Goal: Information Seeking & Learning: Learn about a topic

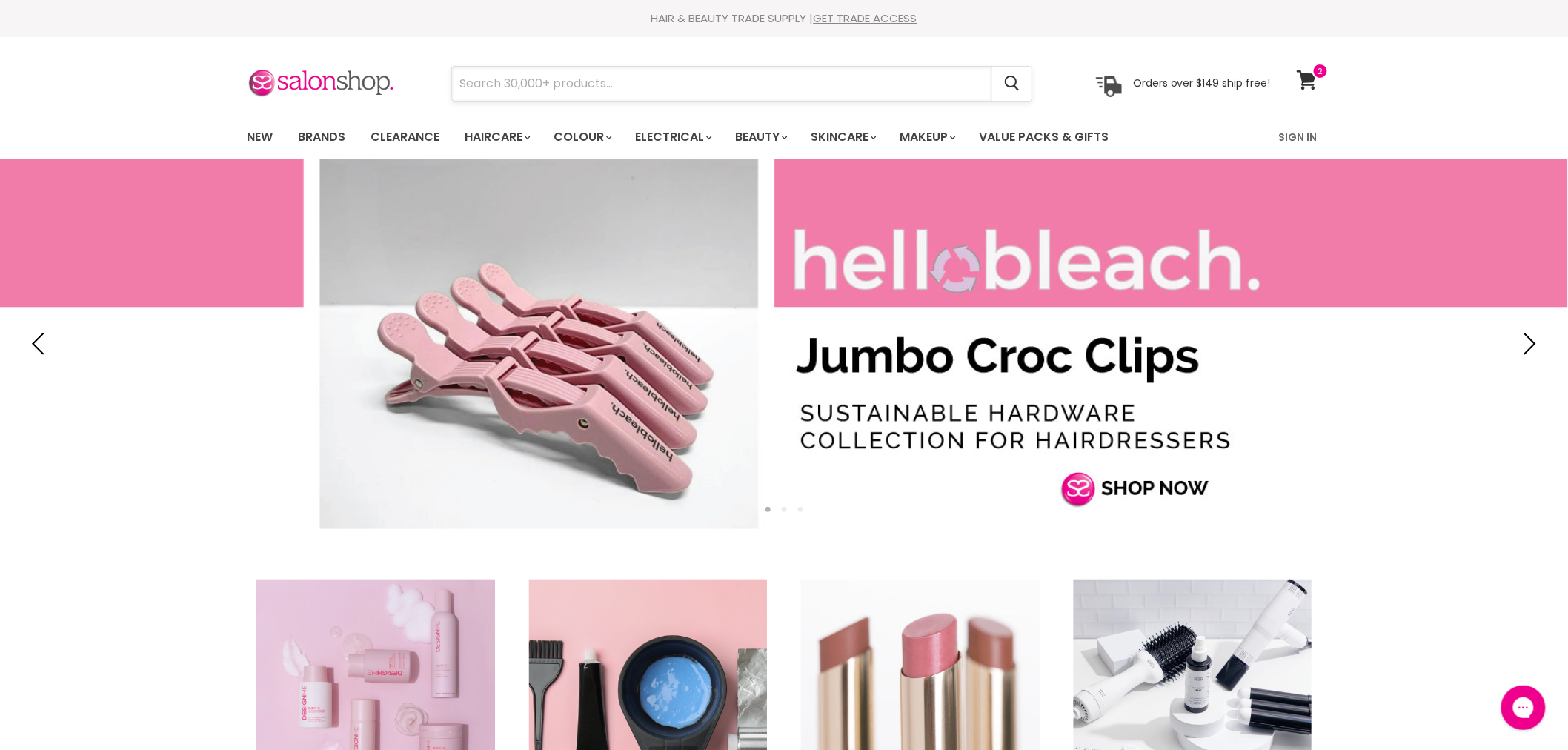
paste input "salon smart digital timer"
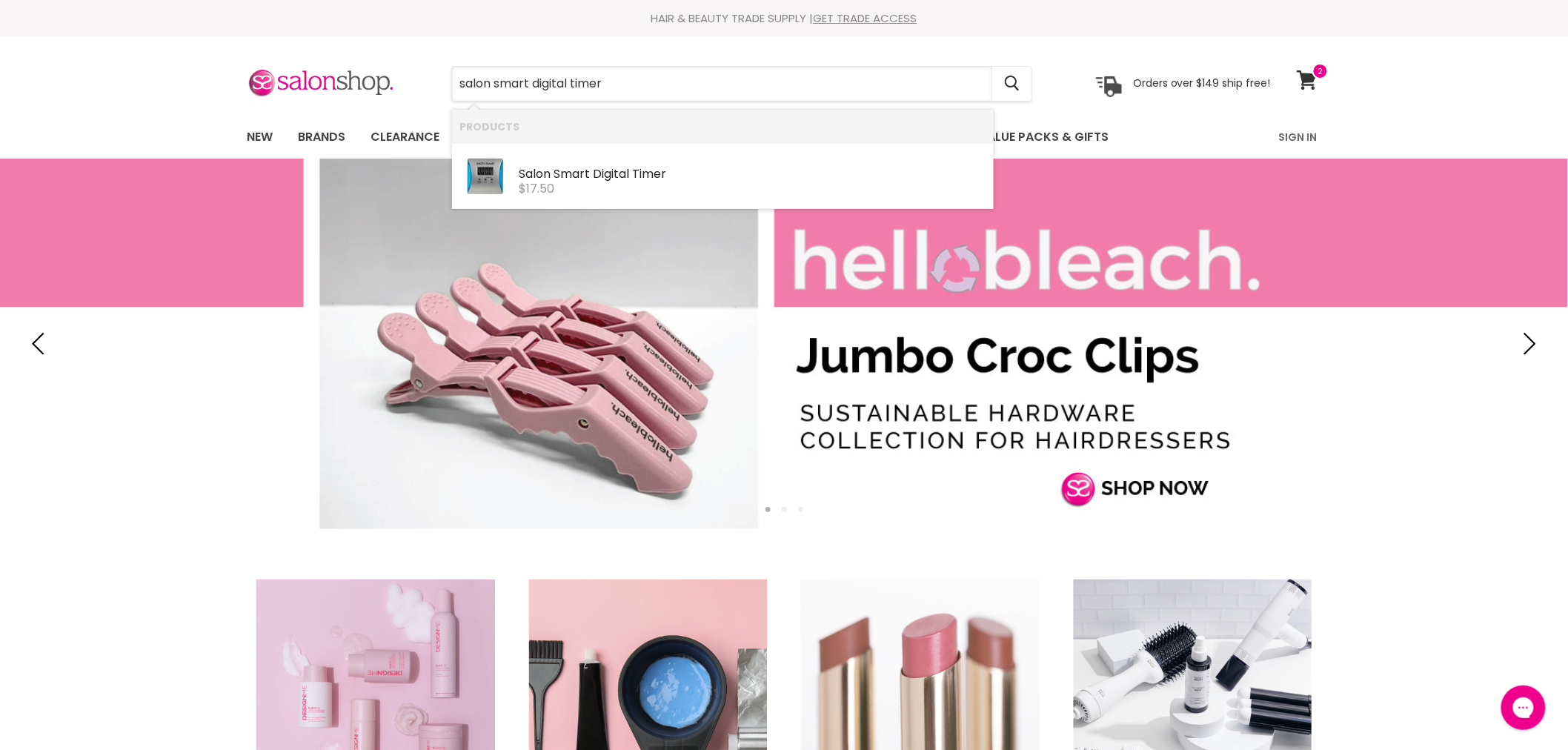
type input "salon smart digital timer"
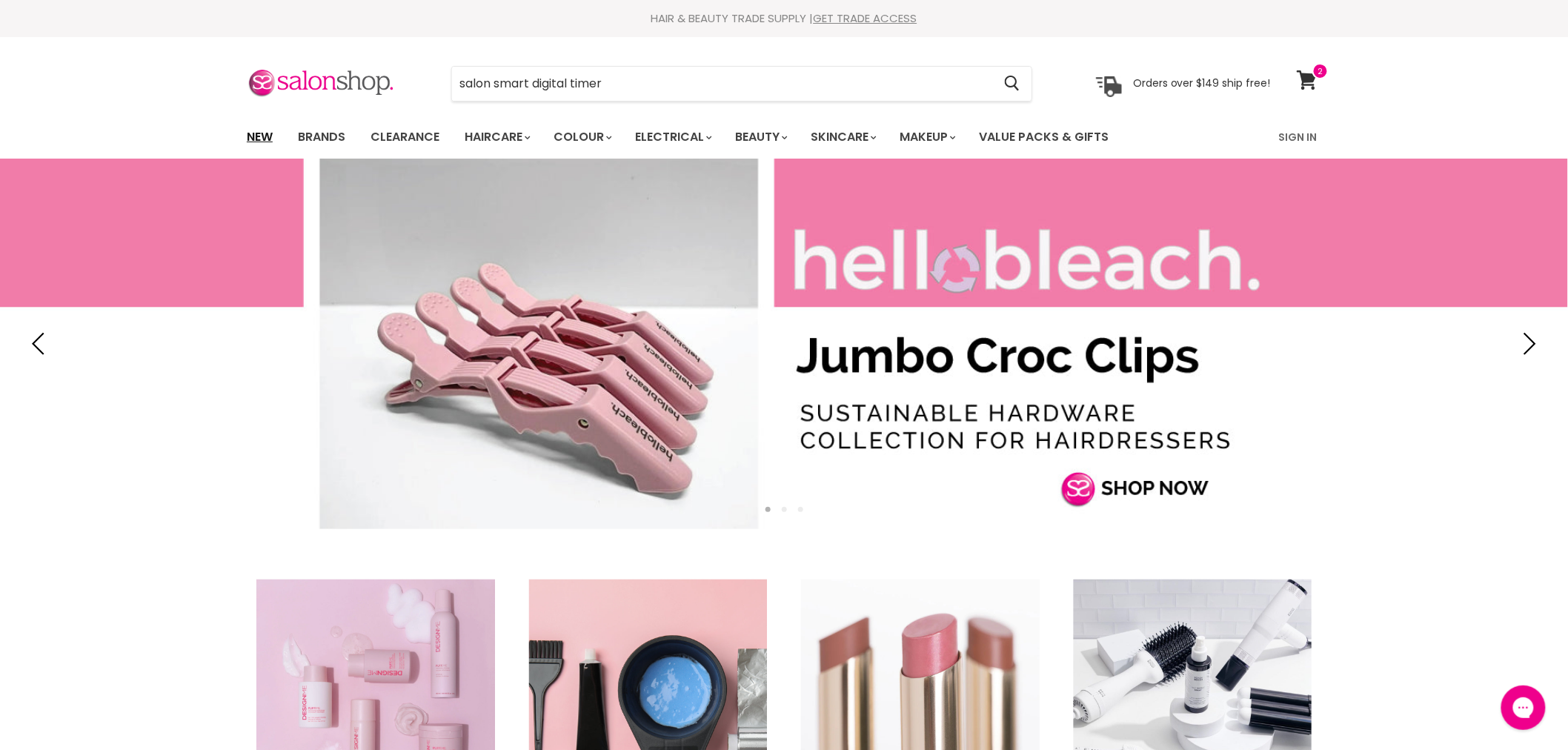
click at [259, 137] on link "New" at bounding box center [259, 137] width 48 height 32
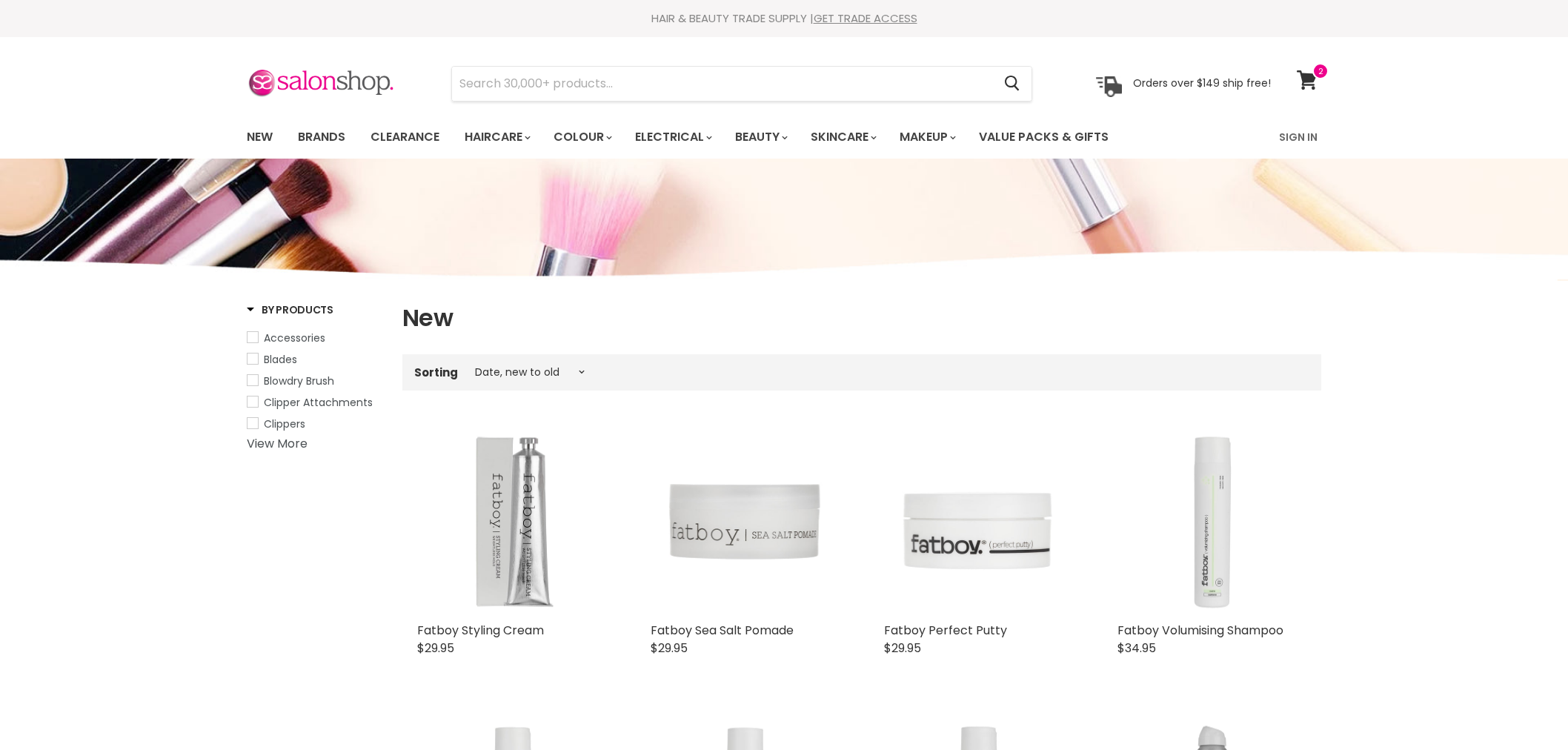
select select "created-descending"
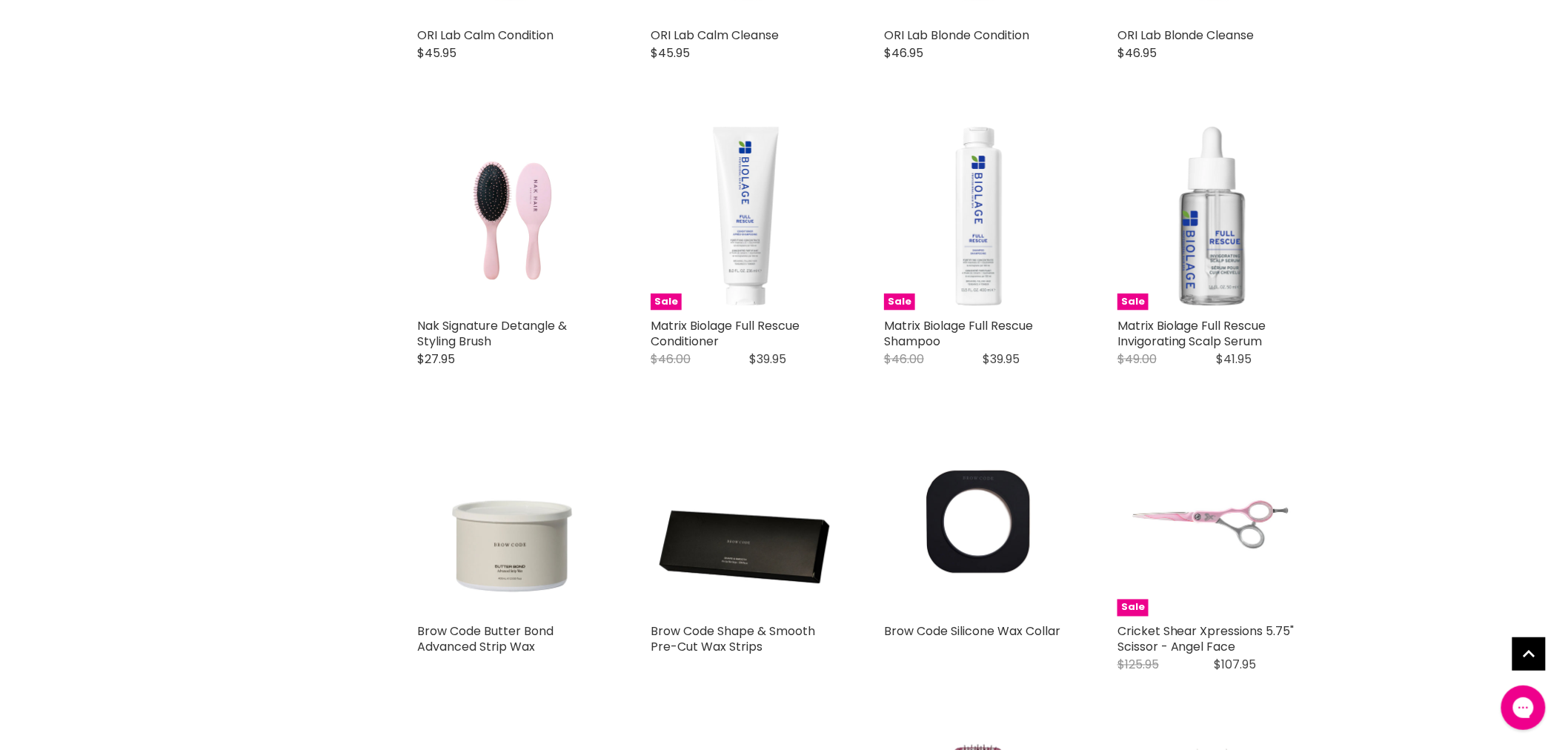
scroll to position [3210, 0]
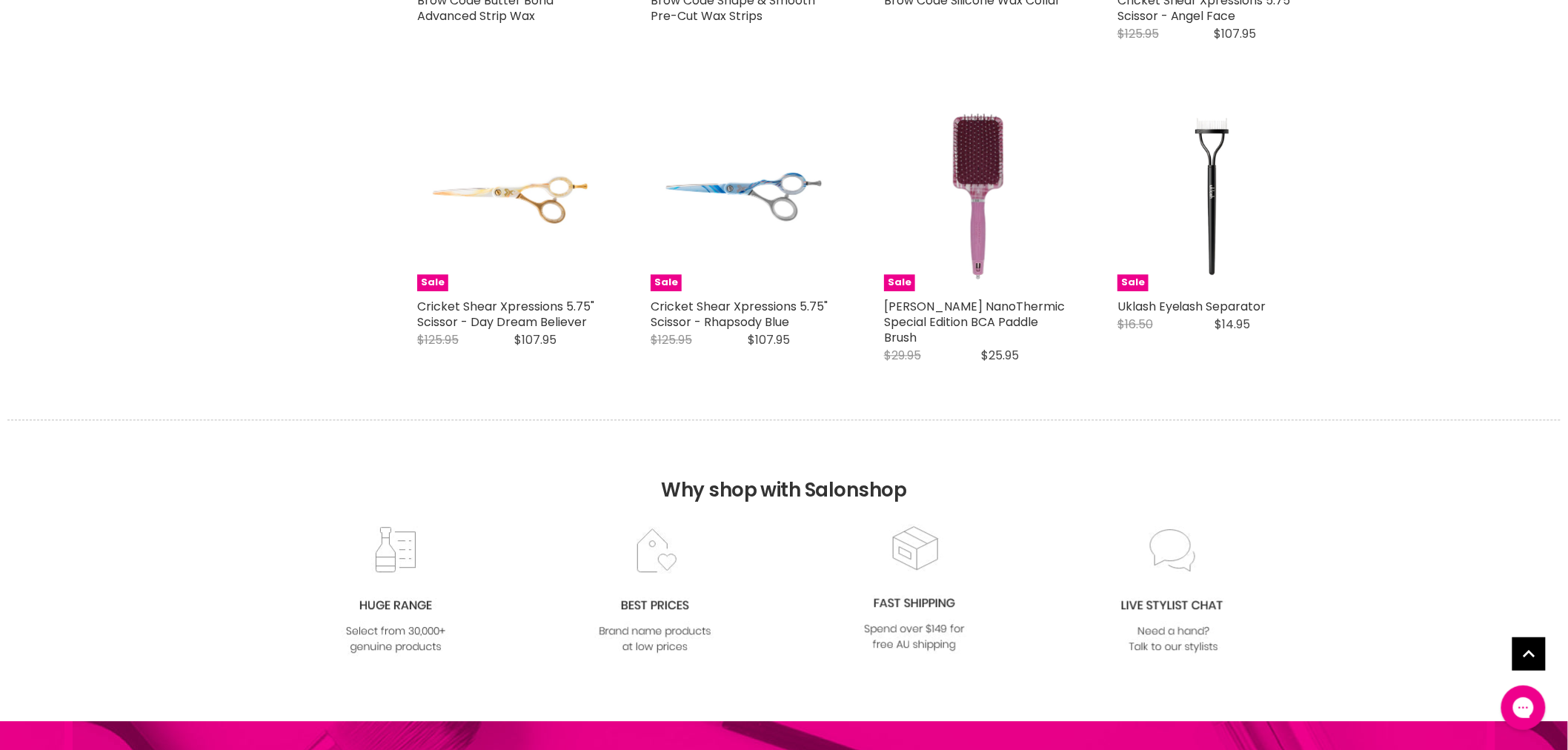
scroll to position [3622, 0]
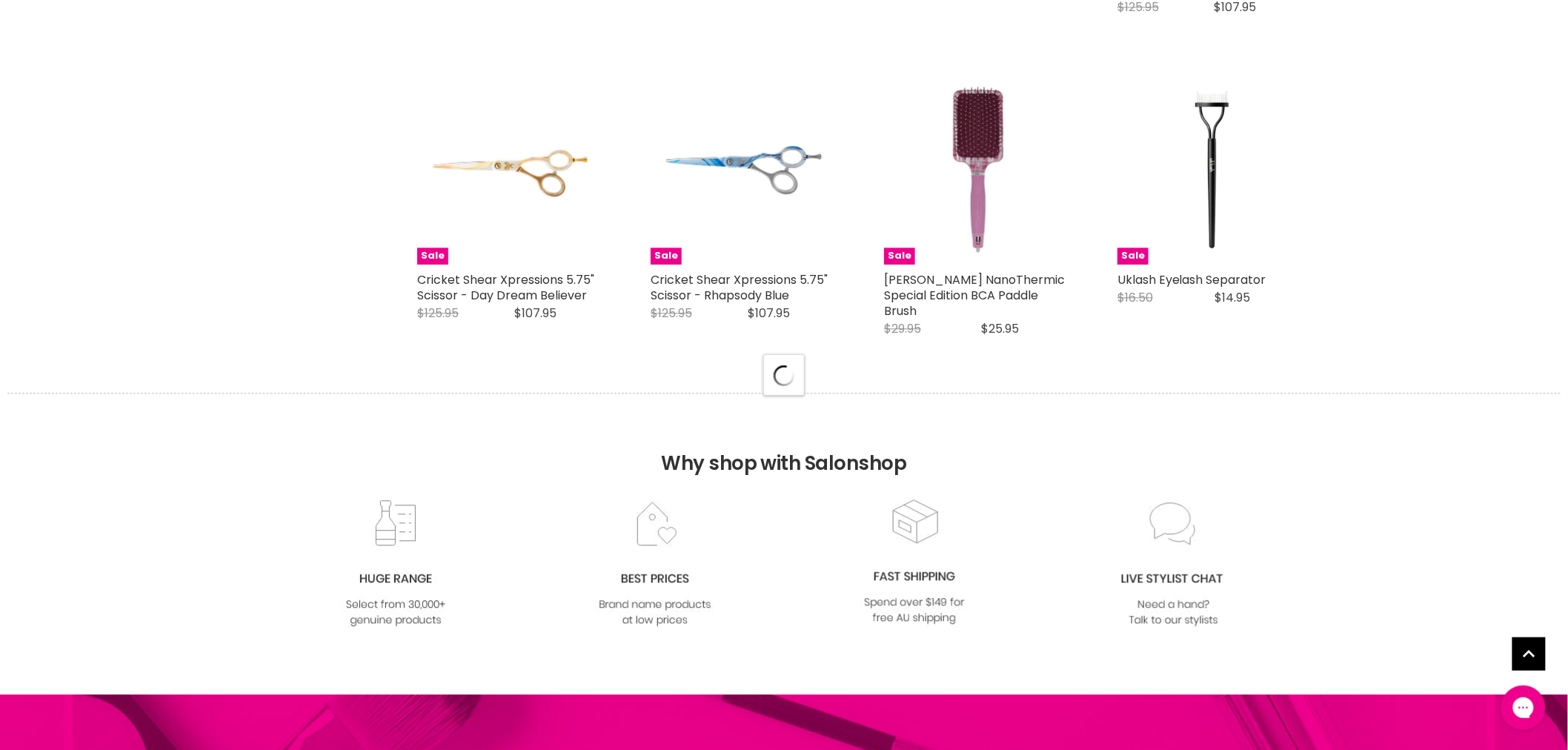
select select "created-descending"
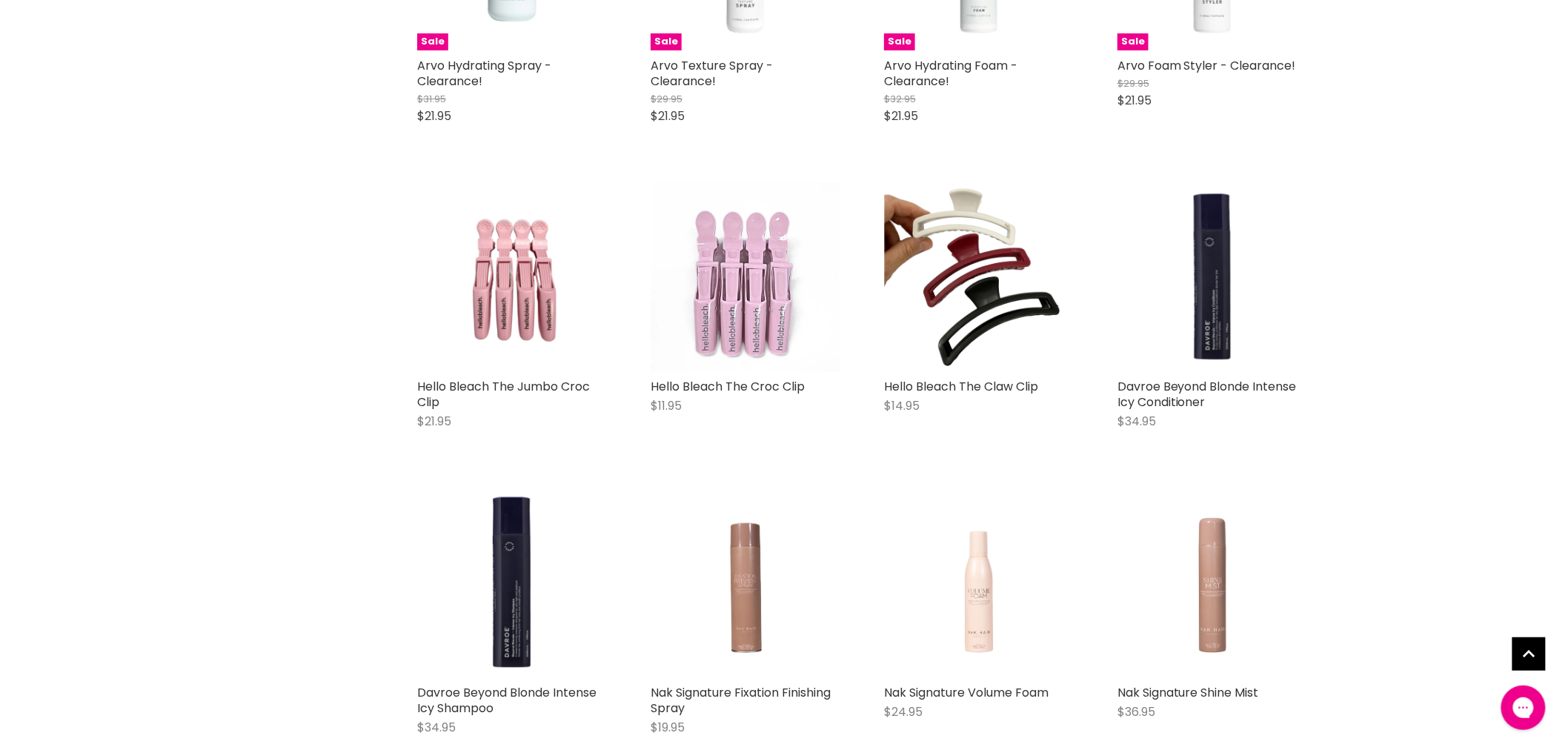
scroll to position [4528, 0]
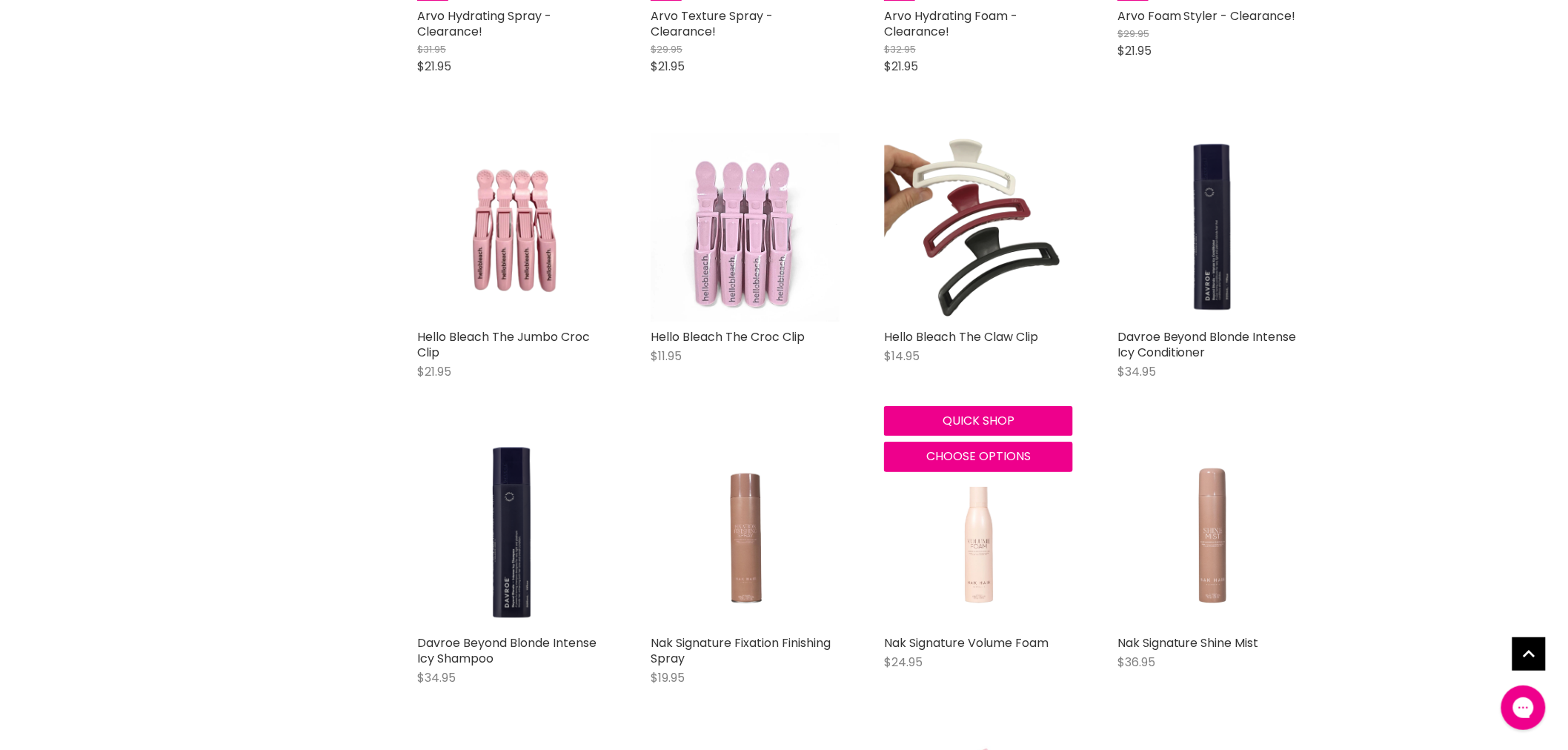
click at [988, 186] on img "Main content" at bounding box center [979, 228] width 189 height 189
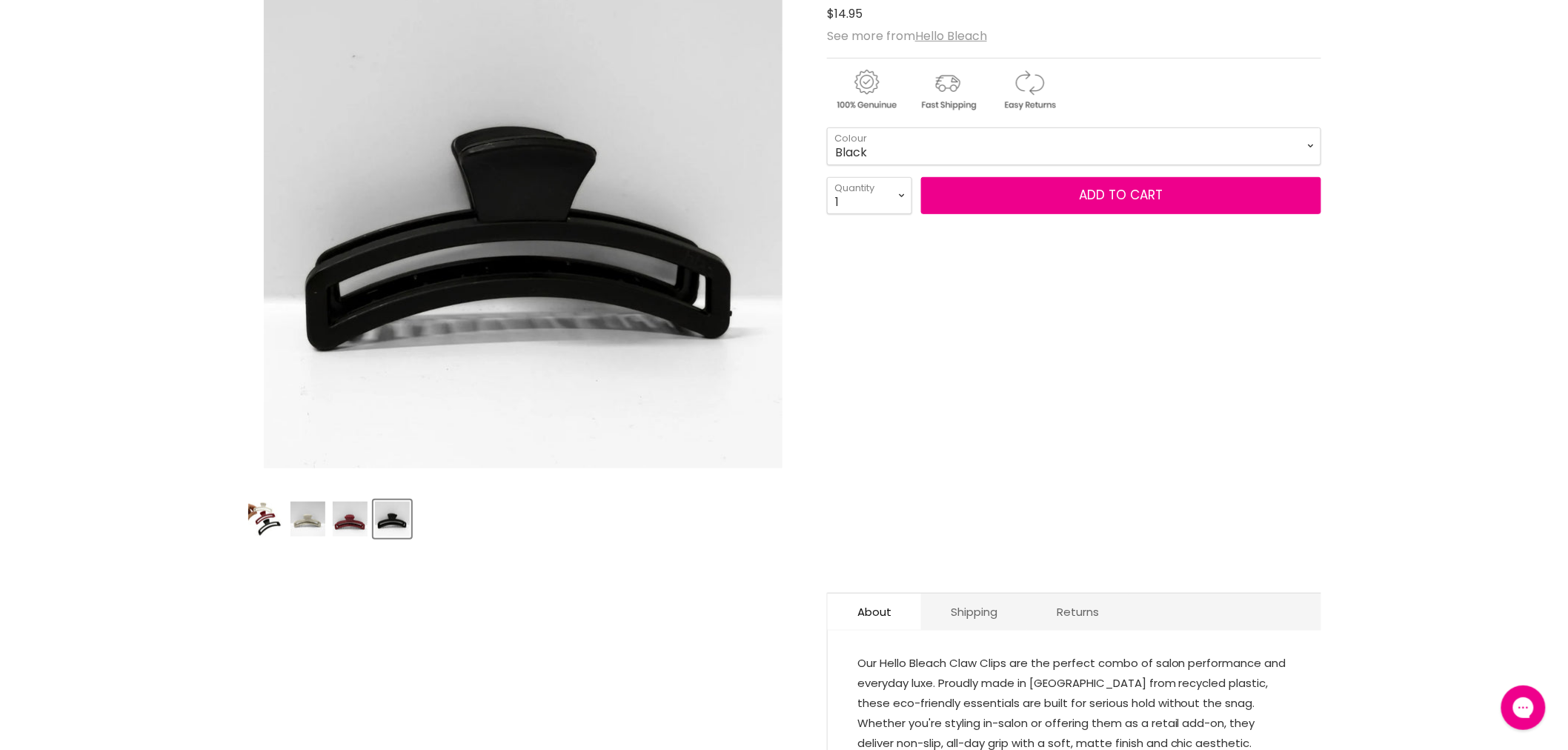
click at [304, 522] on img "Product thumbnails" at bounding box center [308, 518] width 34 height 34
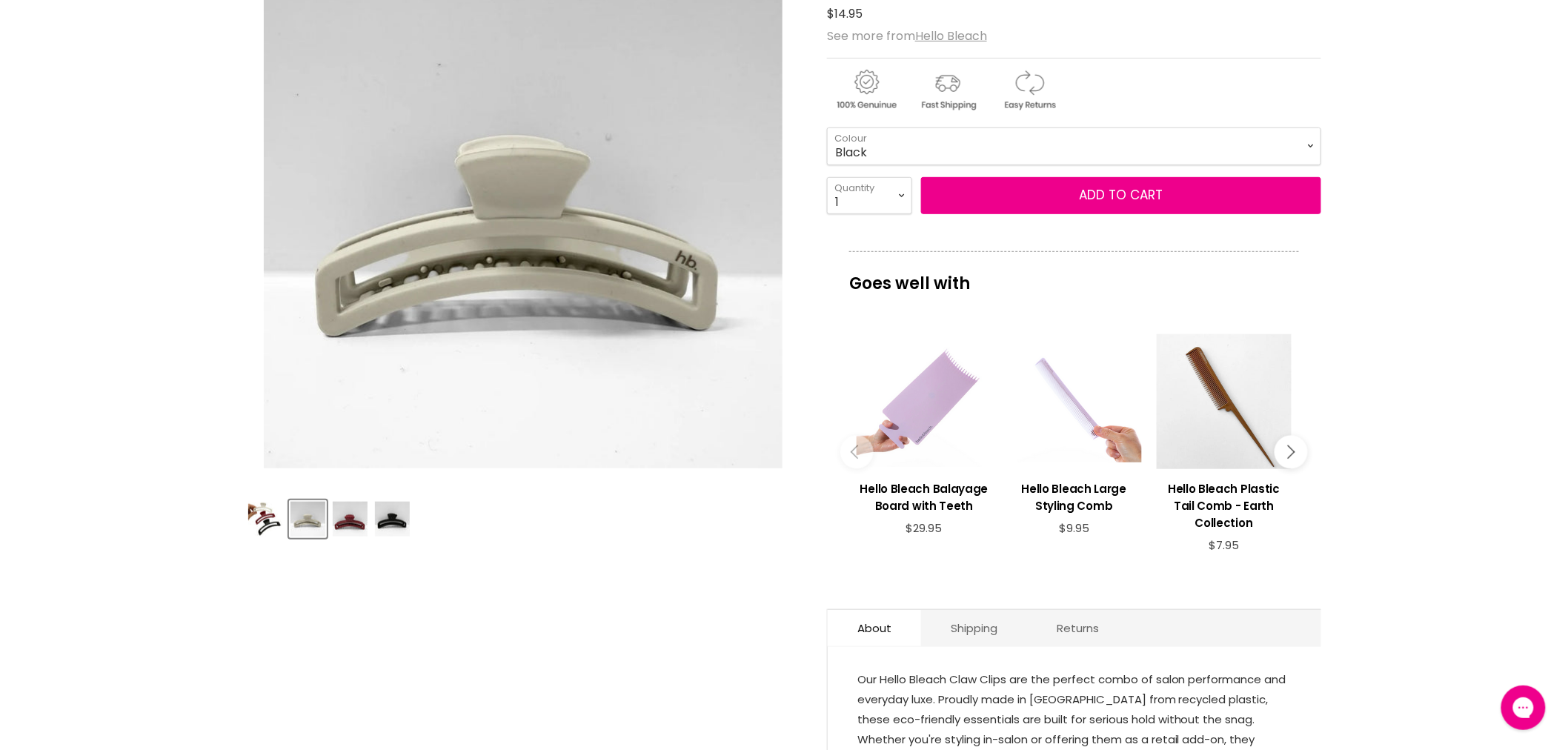
click at [353, 518] on img "Product thumbnails" at bounding box center [350, 518] width 34 height 34
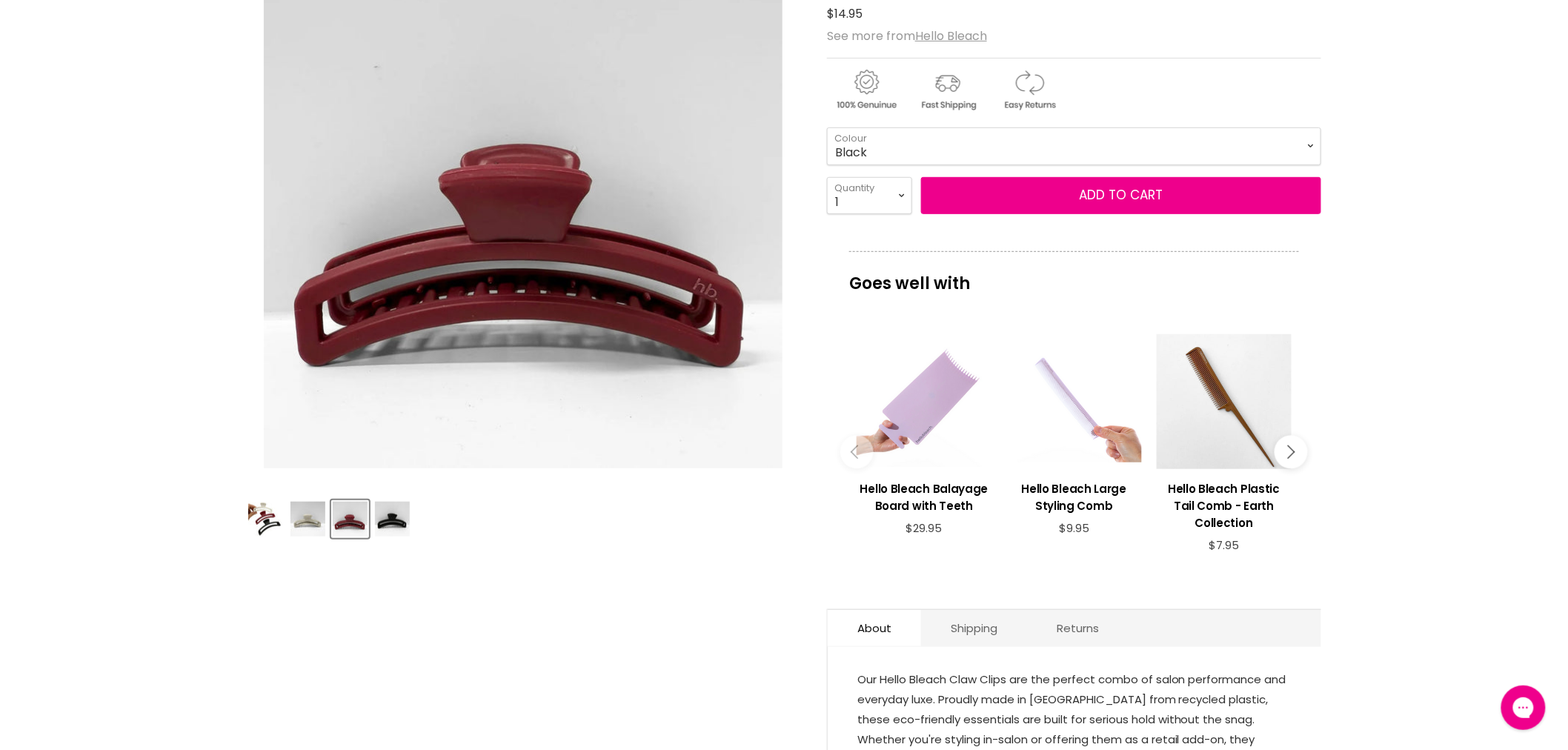
click at [386, 520] on img "Product thumbnails" at bounding box center [392, 518] width 34 height 34
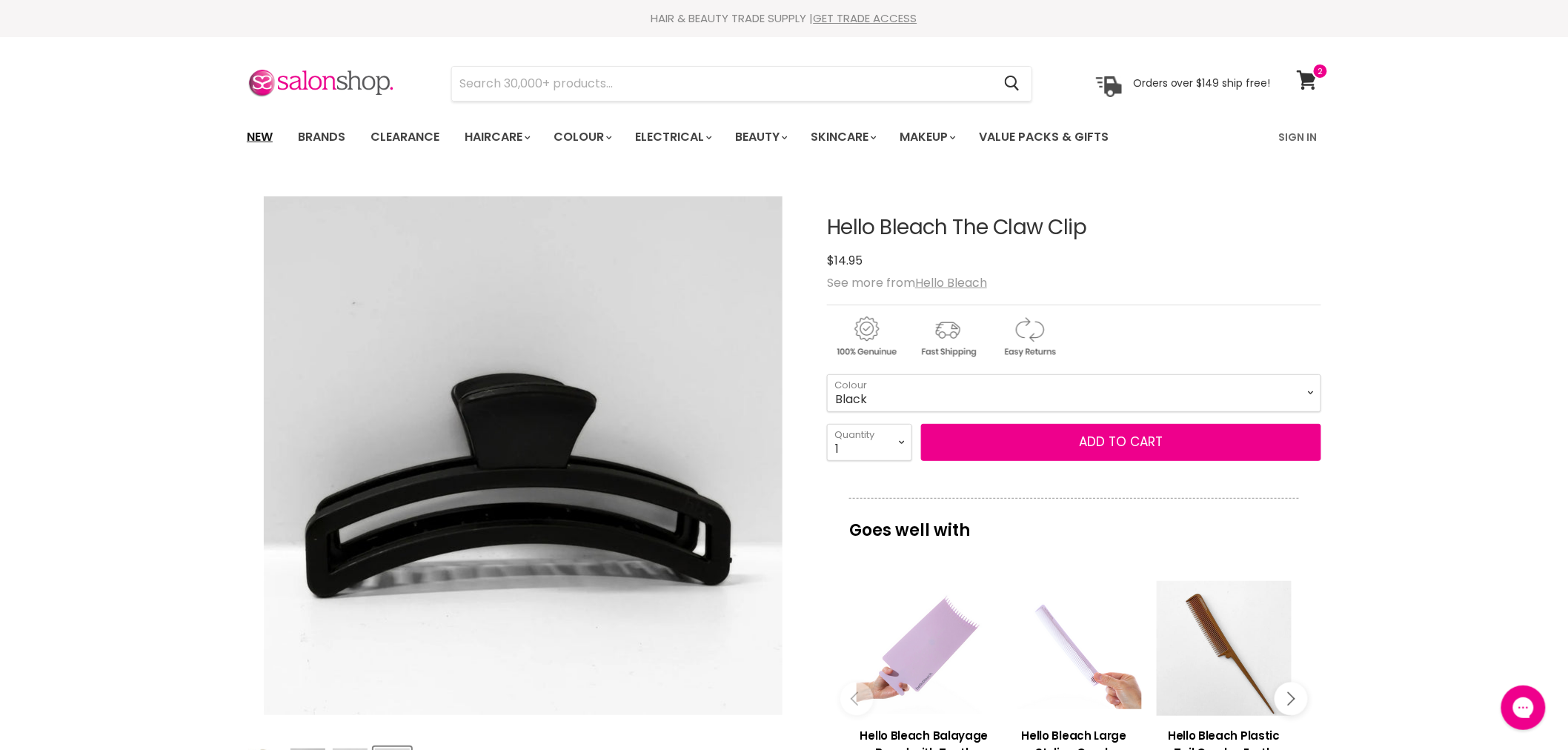
click at [263, 140] on link "New" at bounding box center [259, 137] width 48 height 32
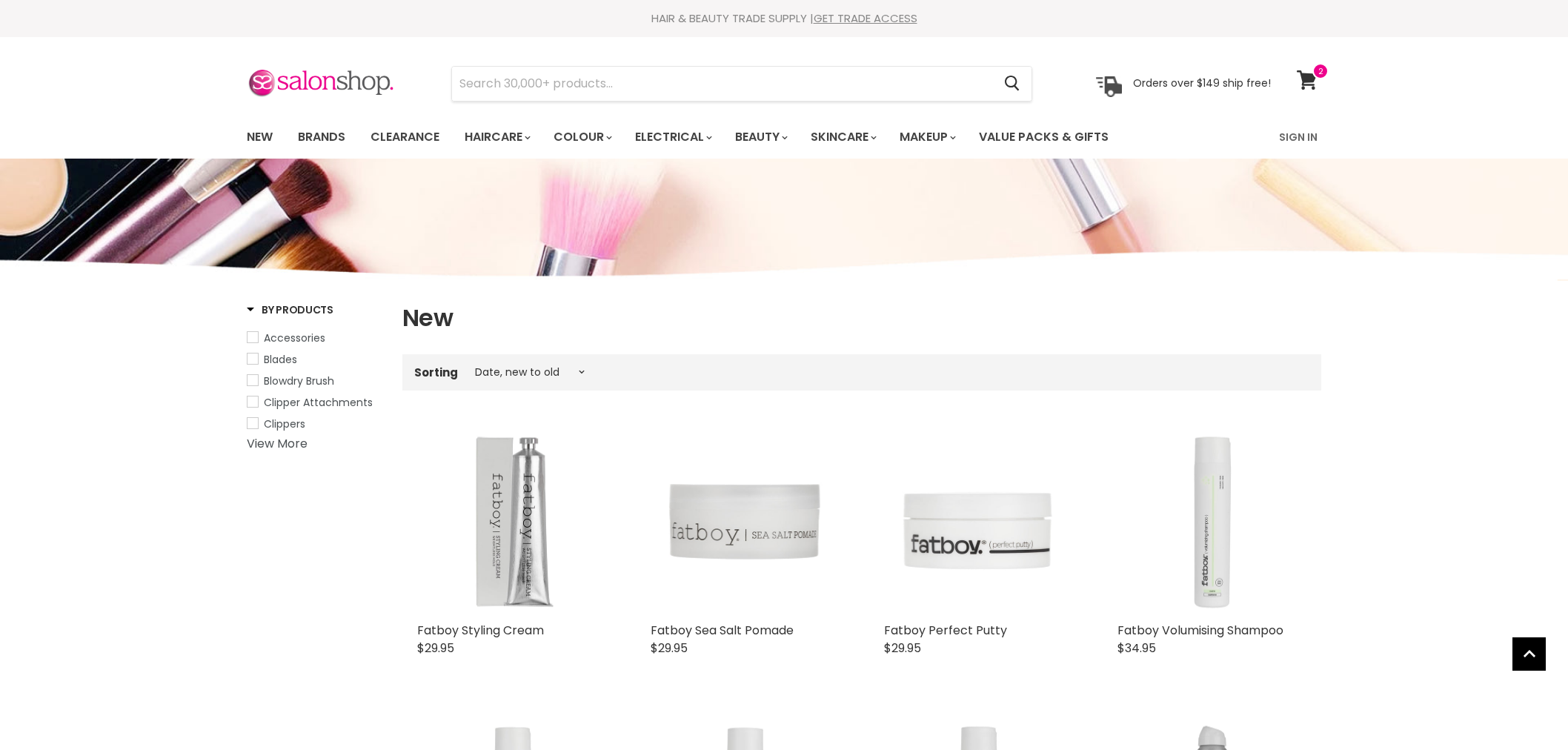
select select "created-descending"
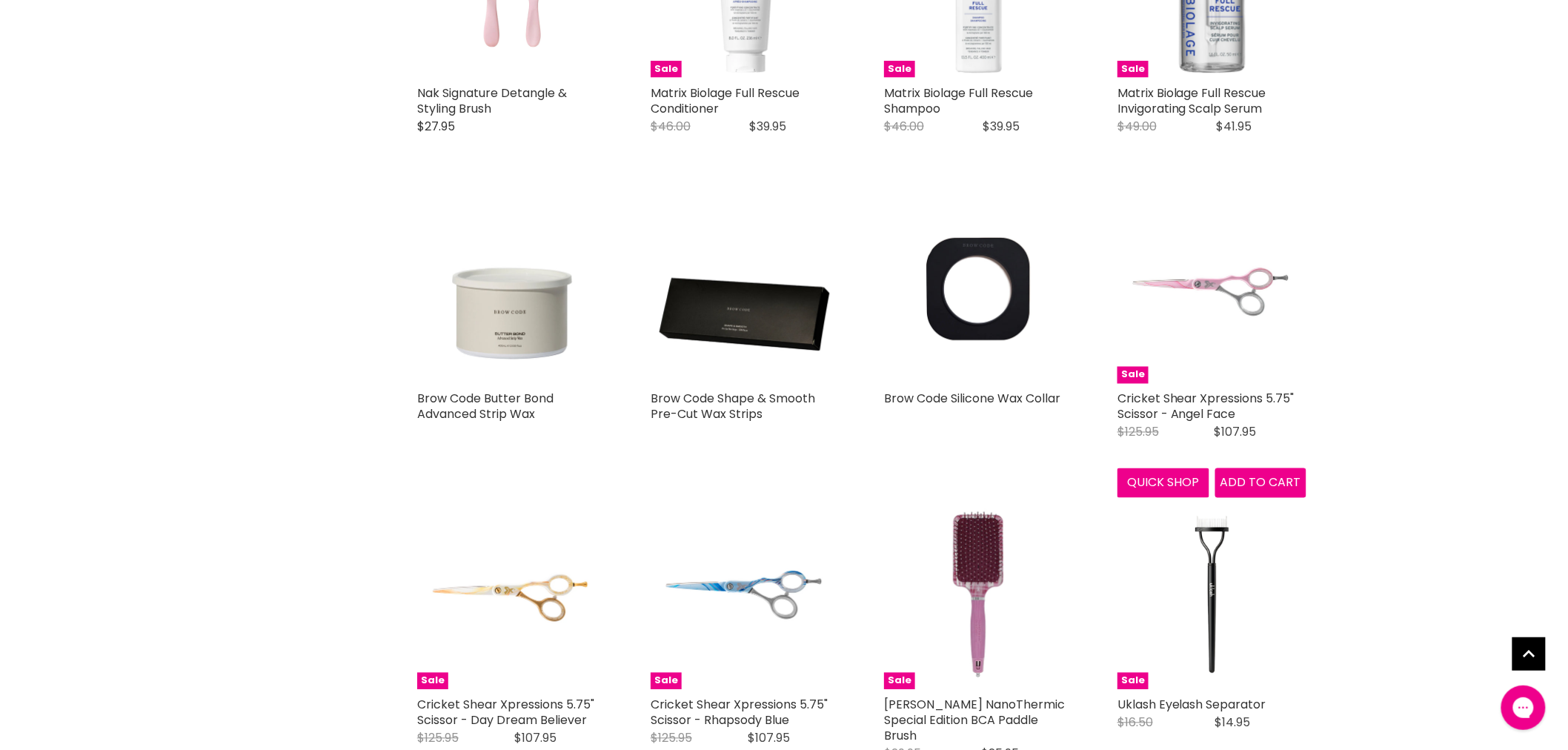
scroll to position [3222, 0]
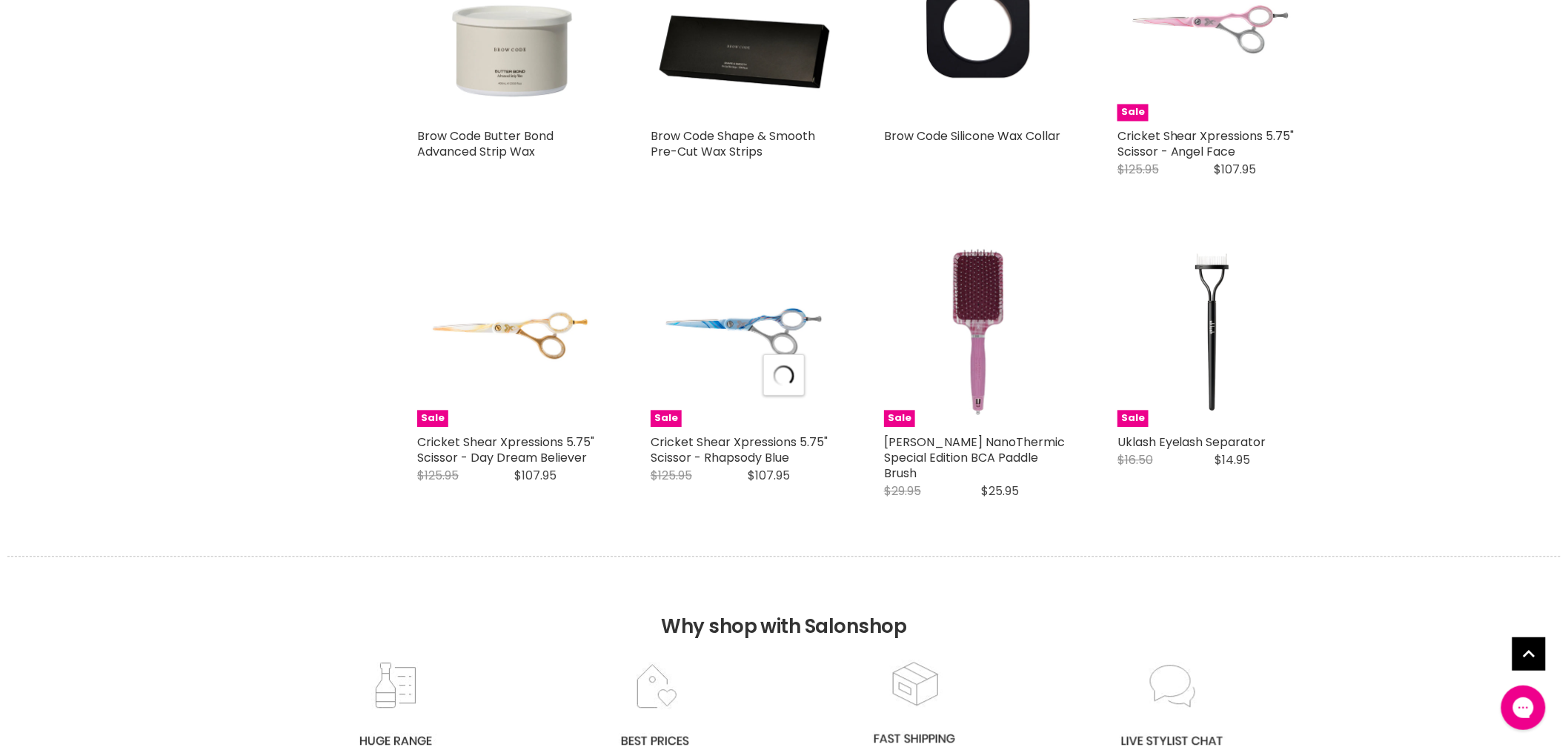
scroll to position [3633, 0]
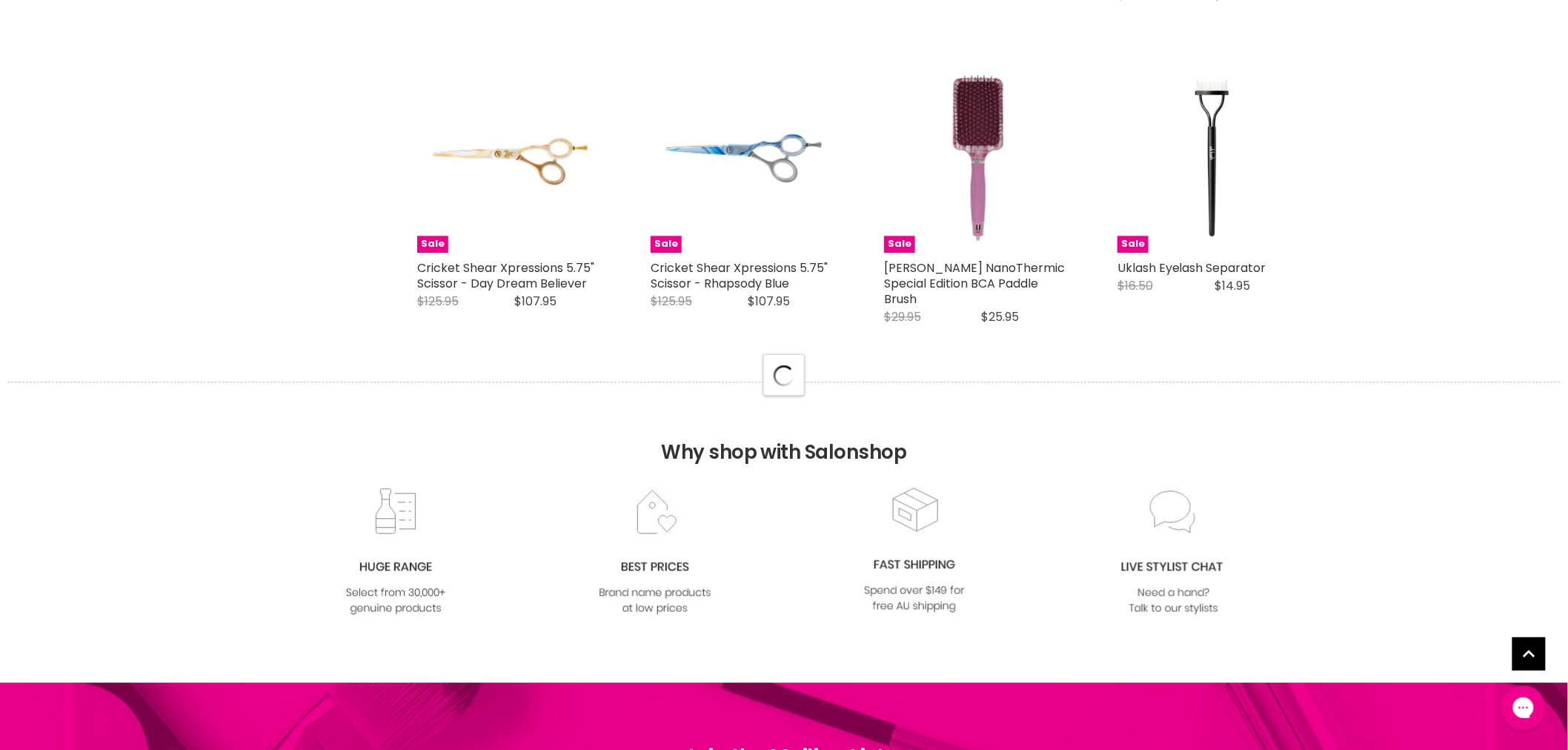
select select "created-descending"
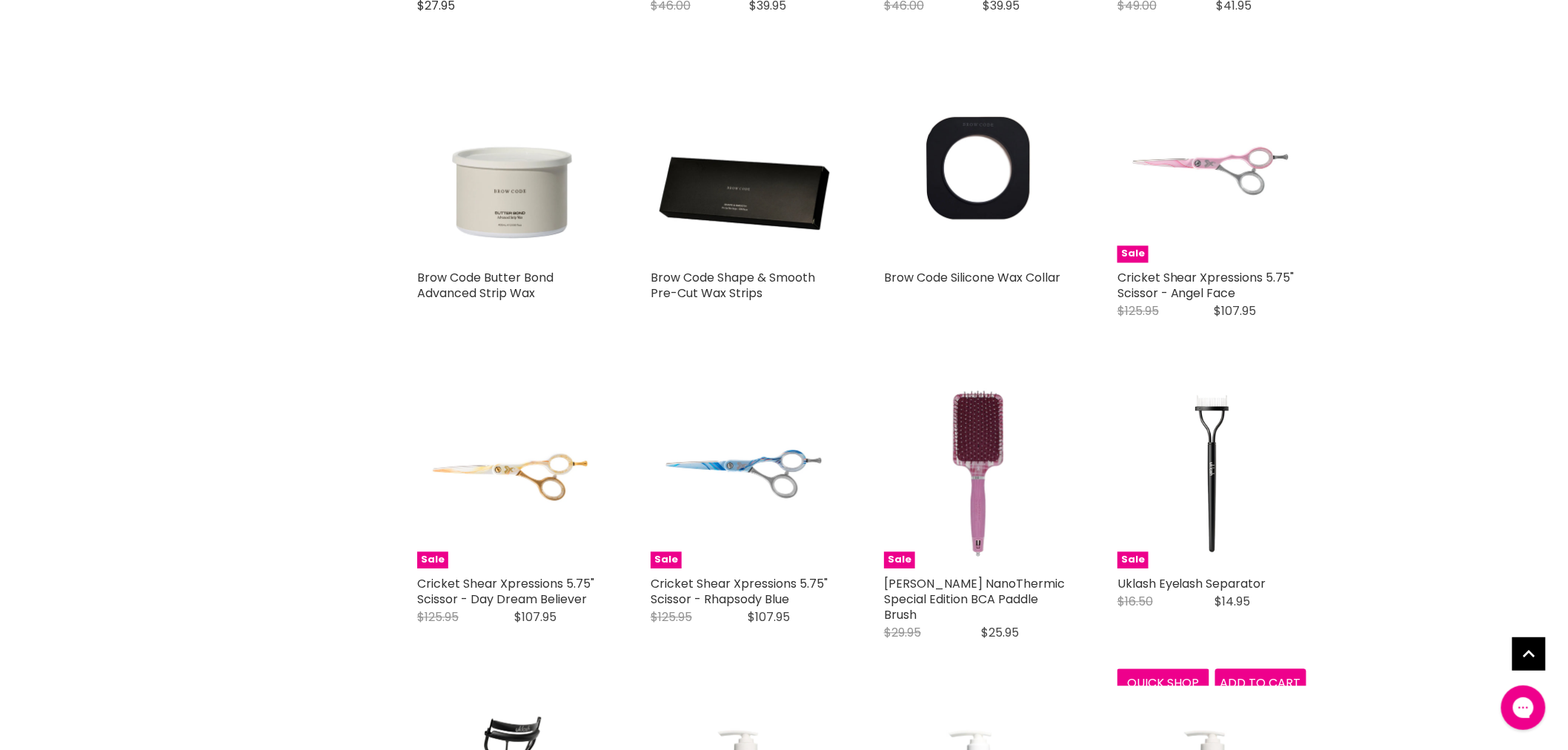
scroll to position [3222, 0]
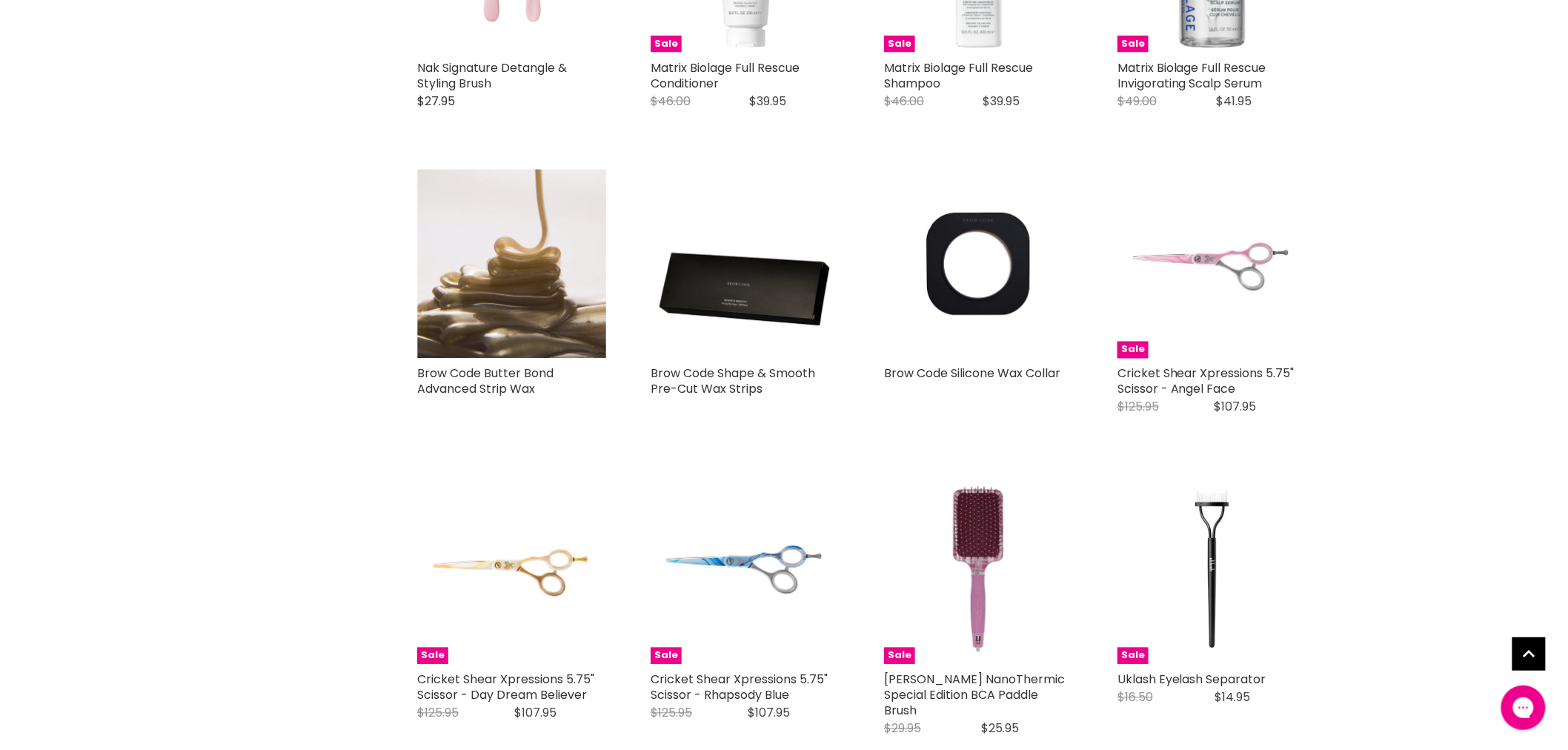
click at [506, 284] on img "Main content" at bounding box center [512, 264] width 189 height 189
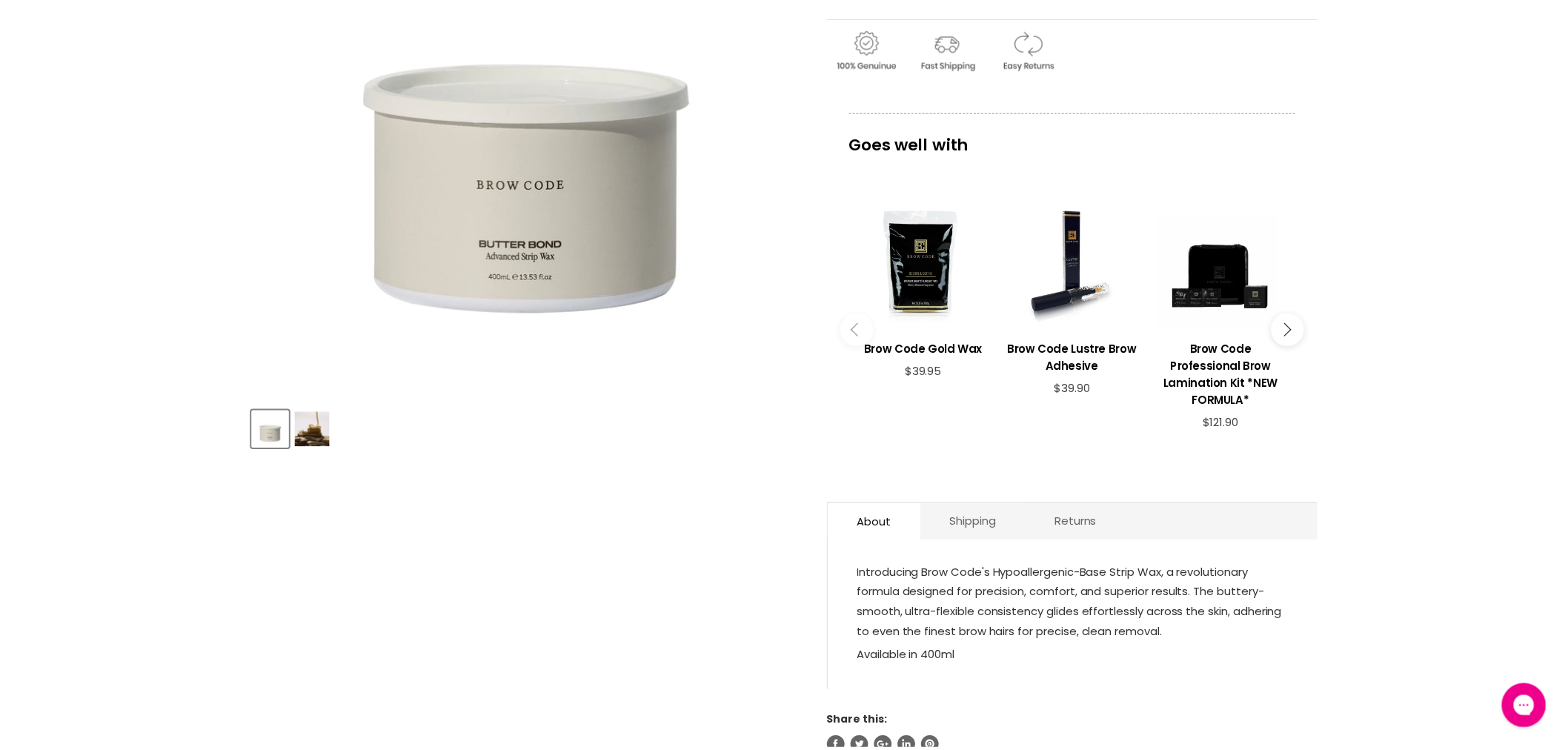
scroll to position [329, 0]
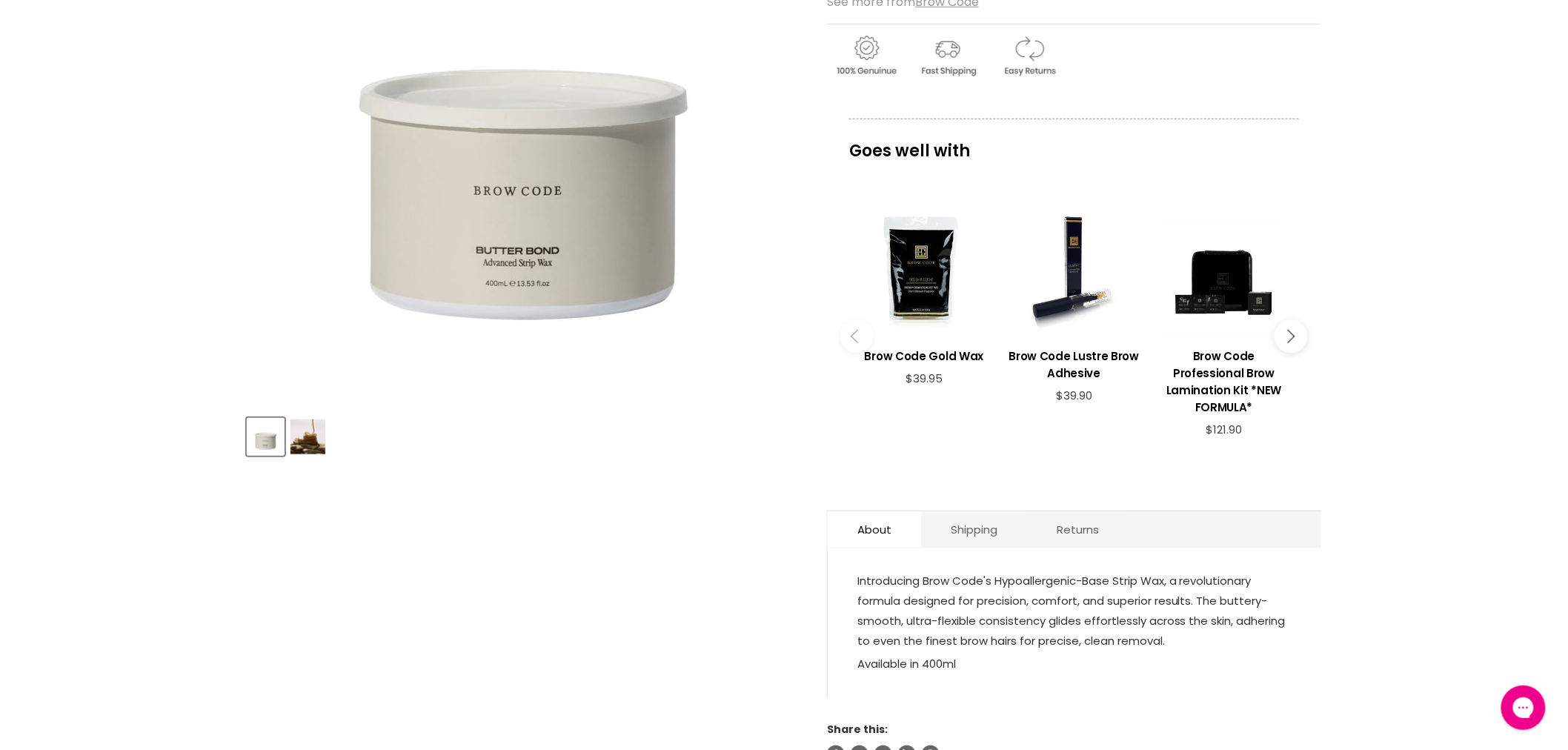
click at [302, 439] on img "Product thumbnails" at bounding box center [308, 436] width 34 height 34
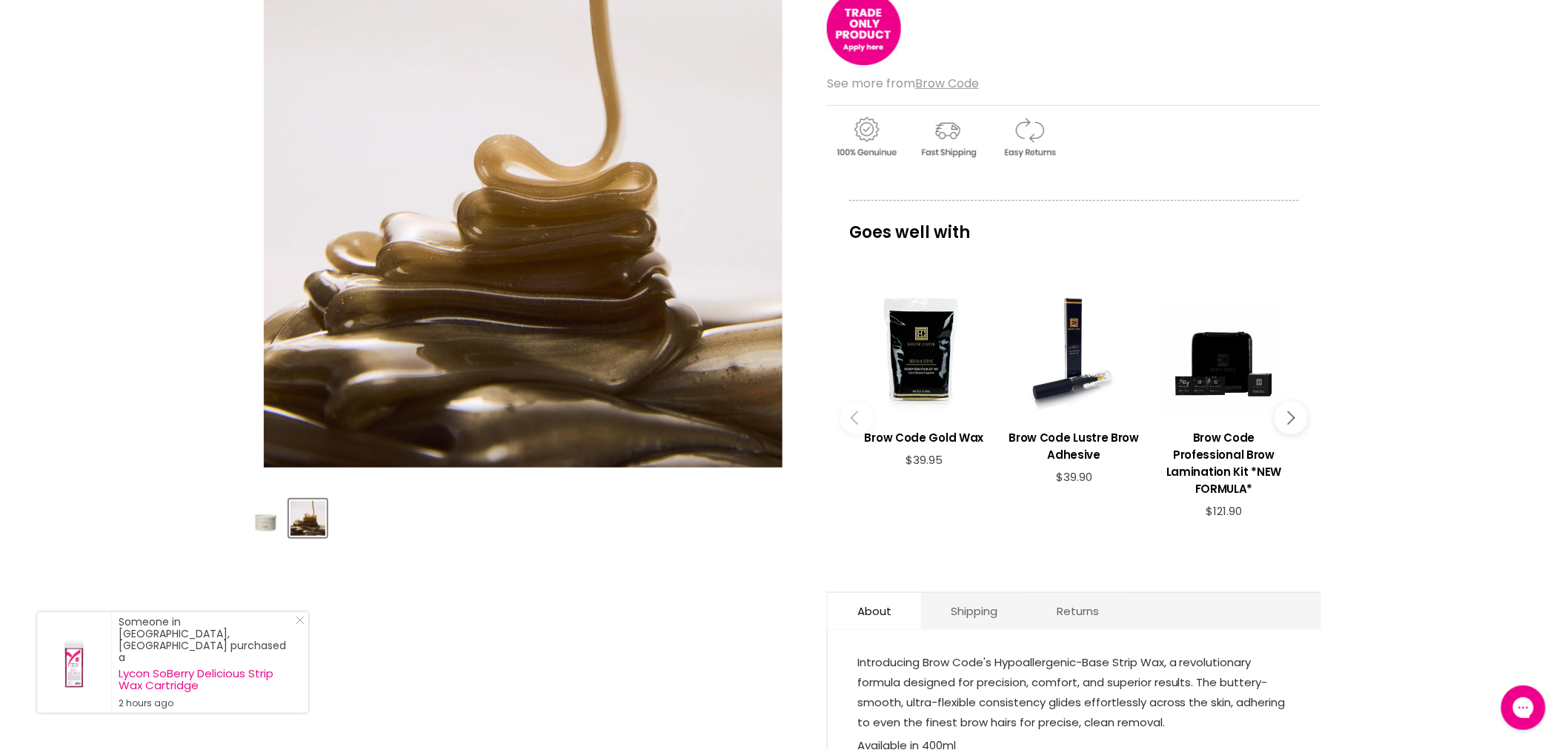
scroll to position [82, 0]
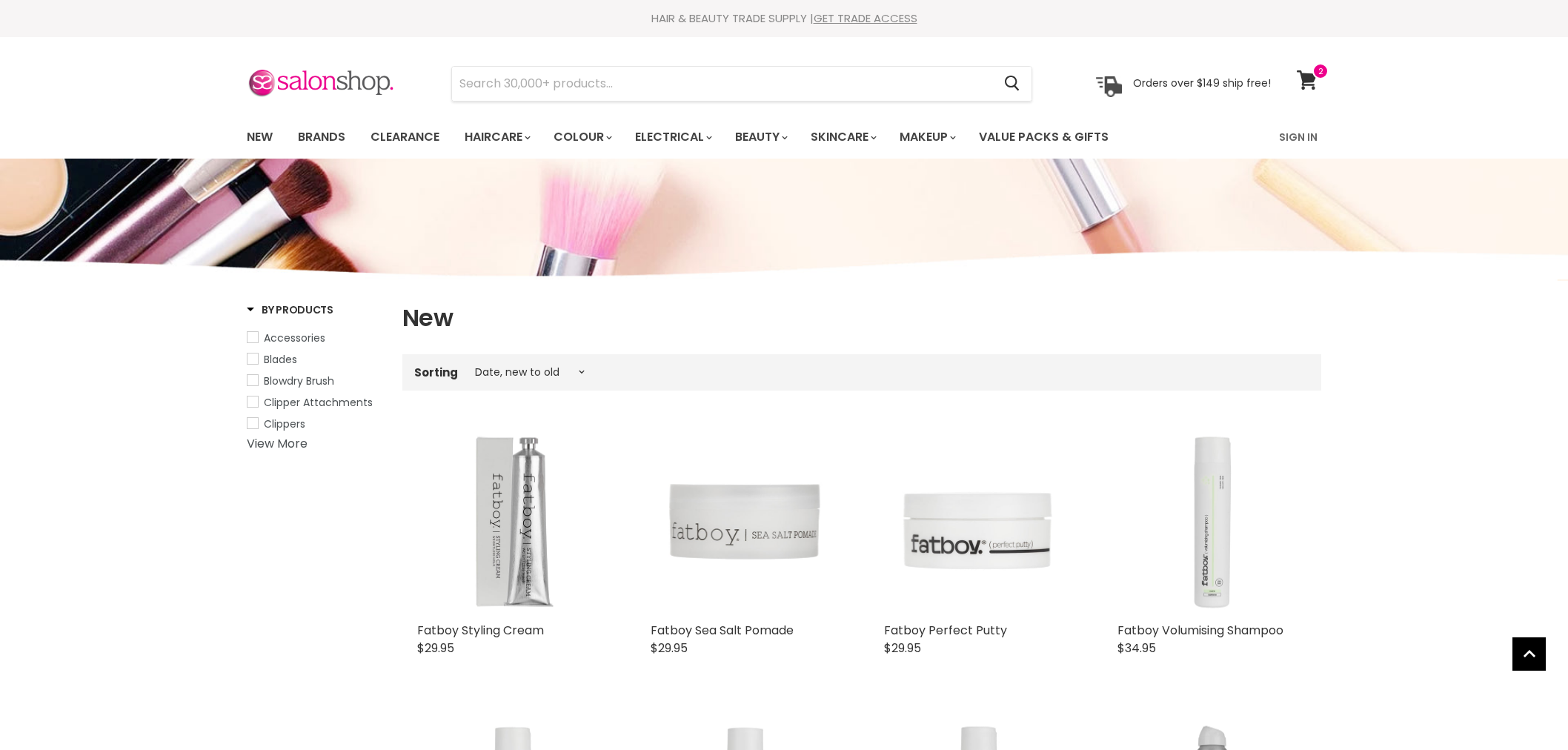
select select "created-descending"
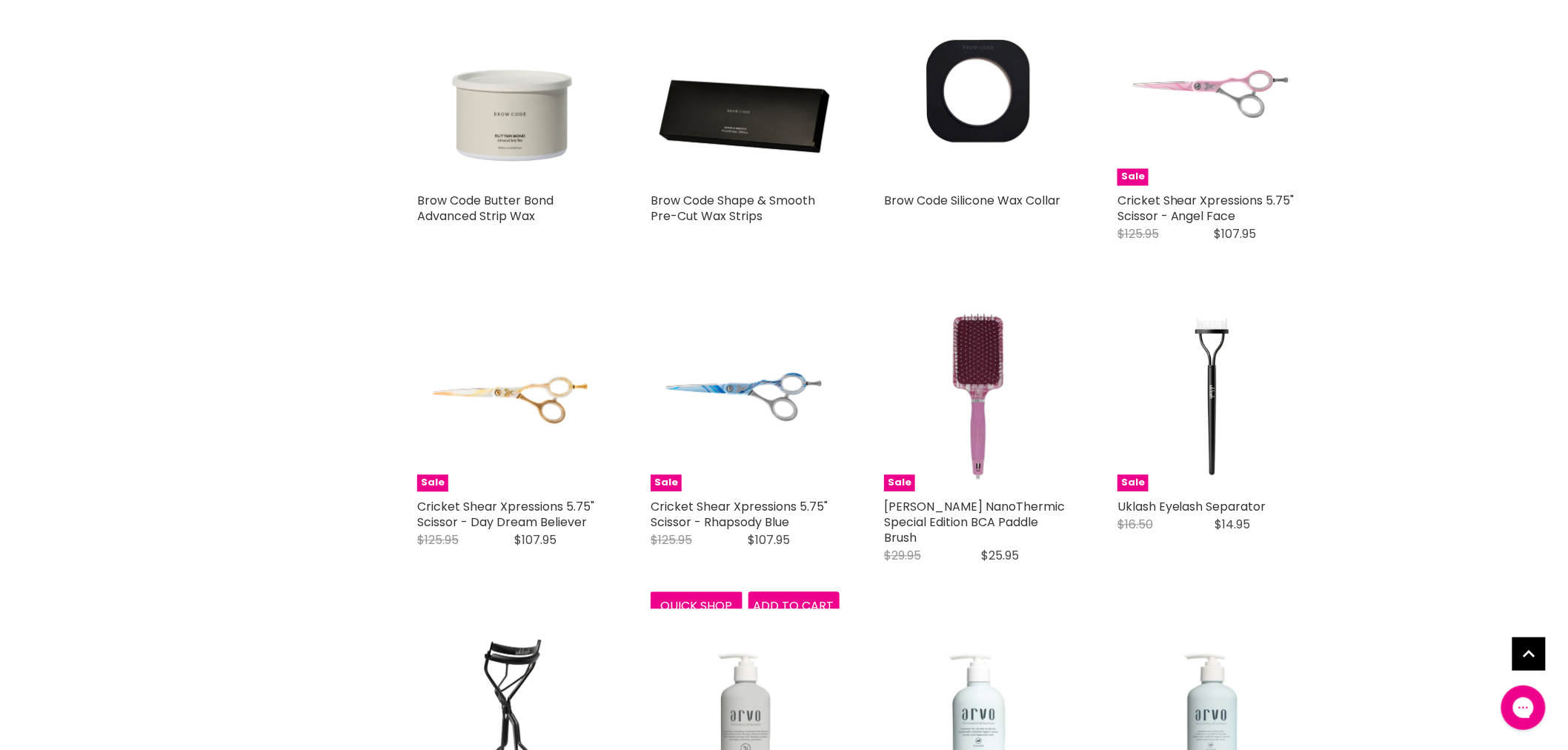
scroll to position [3278, 0]
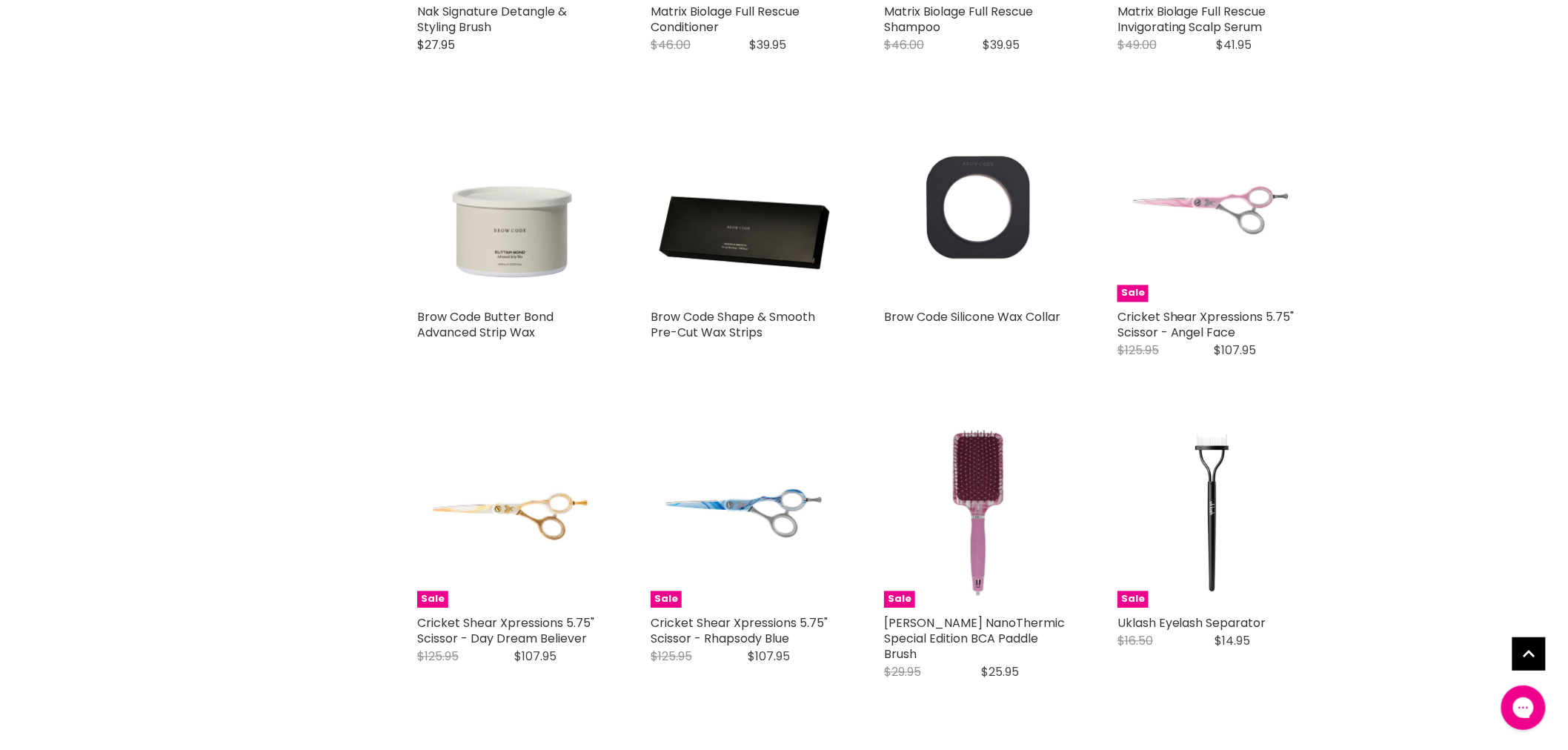
click at [997, 241] on img "Main content" at bounding box center [979, 209] width 189 height 189
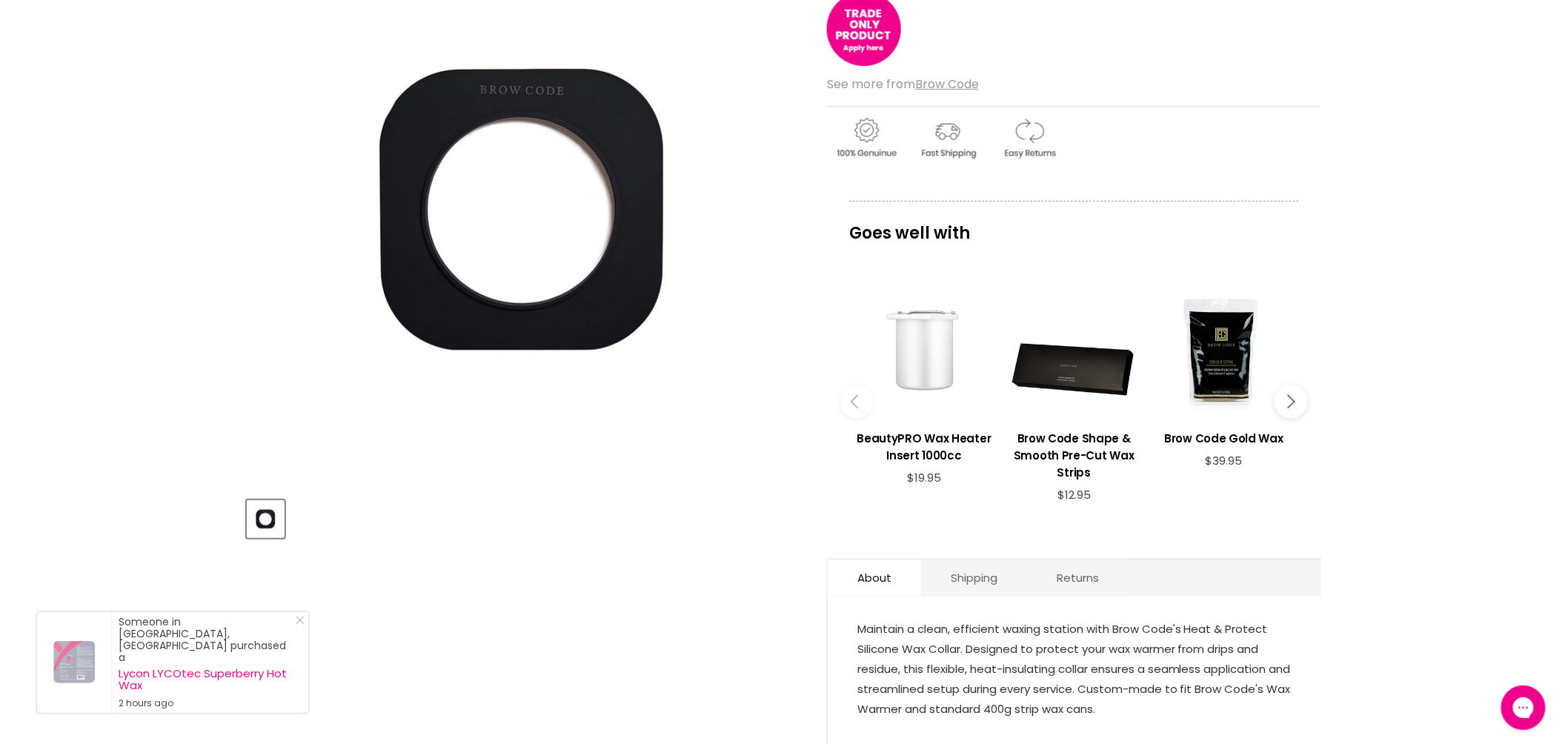
scroll to position [82, 0]
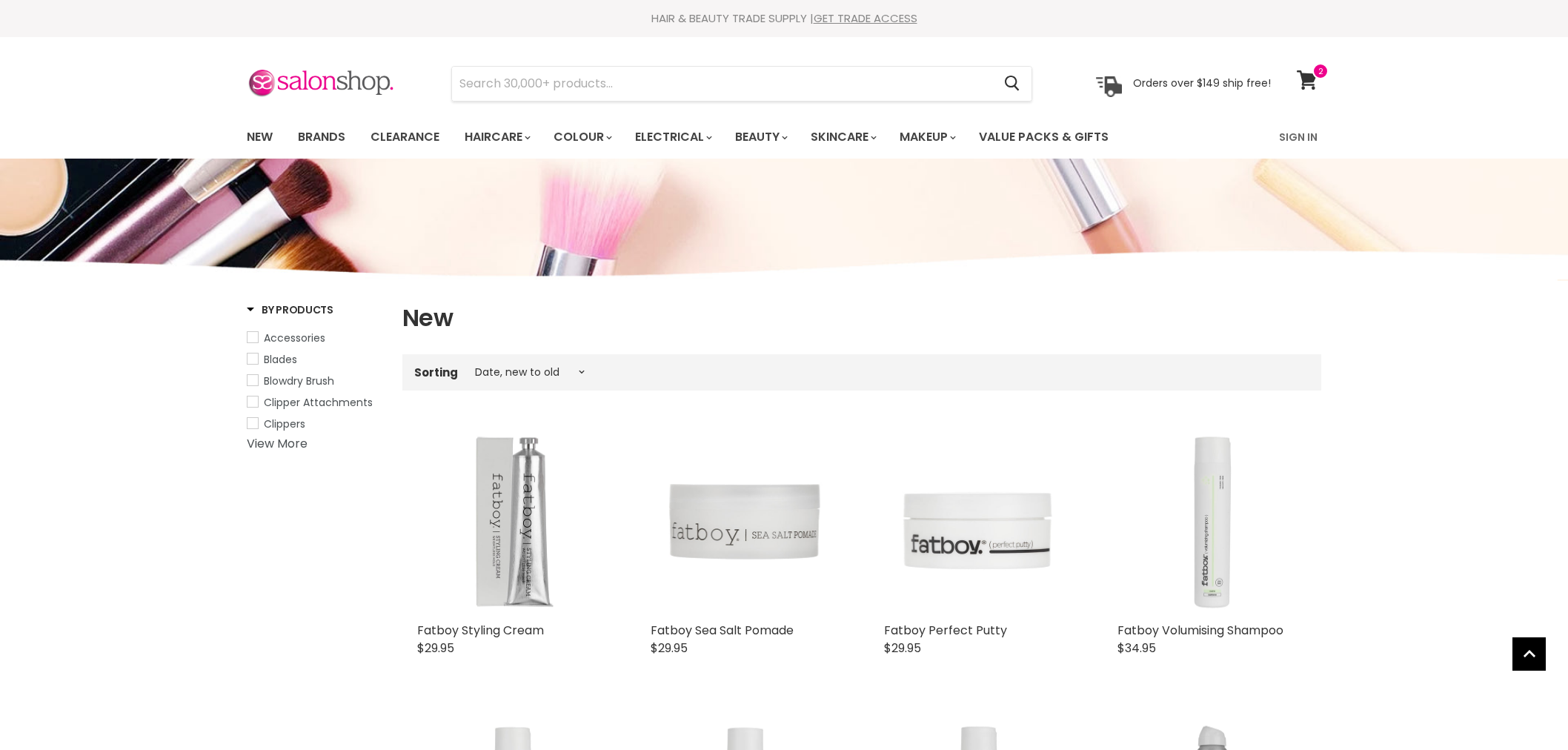
select select "created-descending"
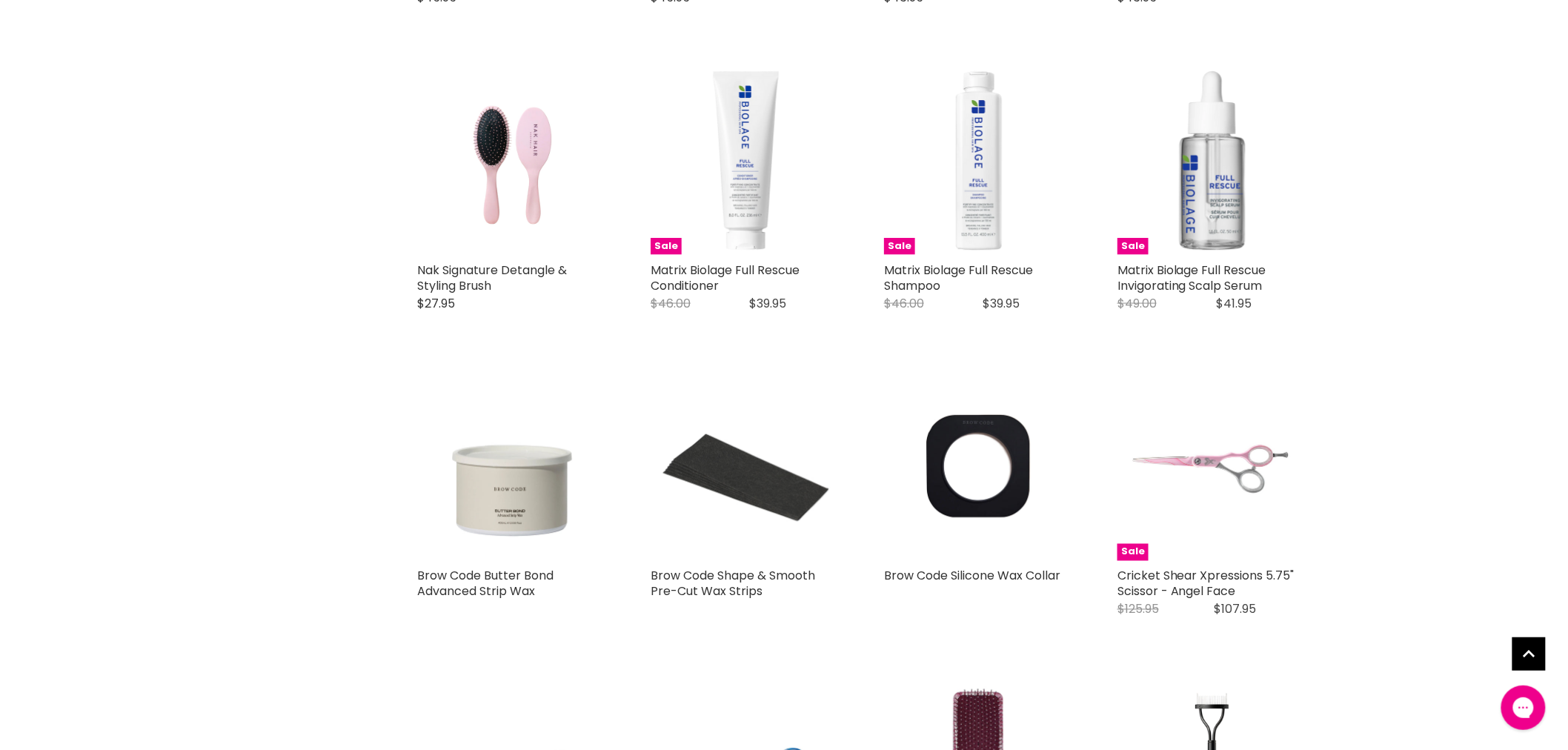
click at [763, 495] on img "Main content" at bounding box center [745, 467] width 189 height 189
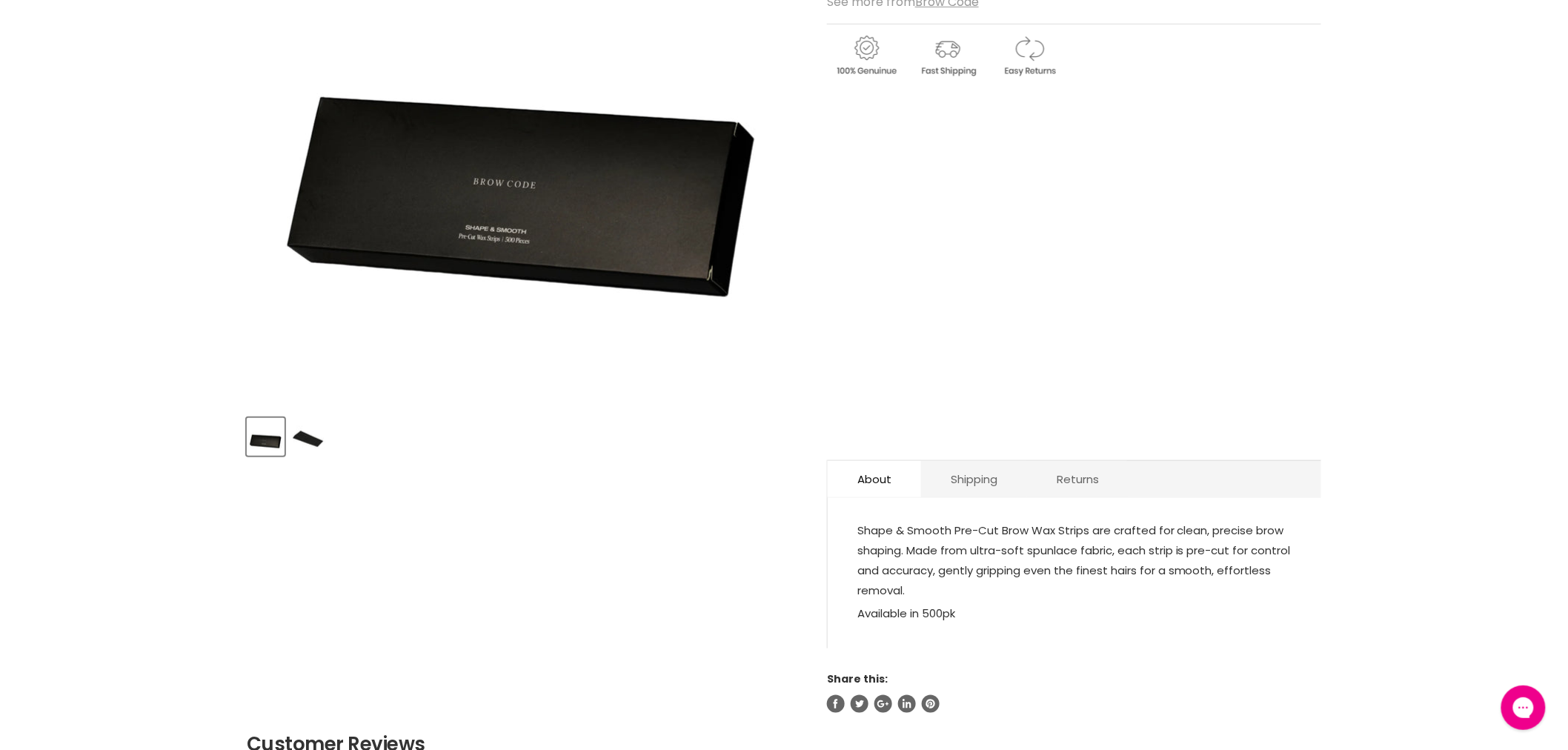
click at [314, 442] on img "Product thumbnails" at bounding box center [308, 436] width 34 height 34
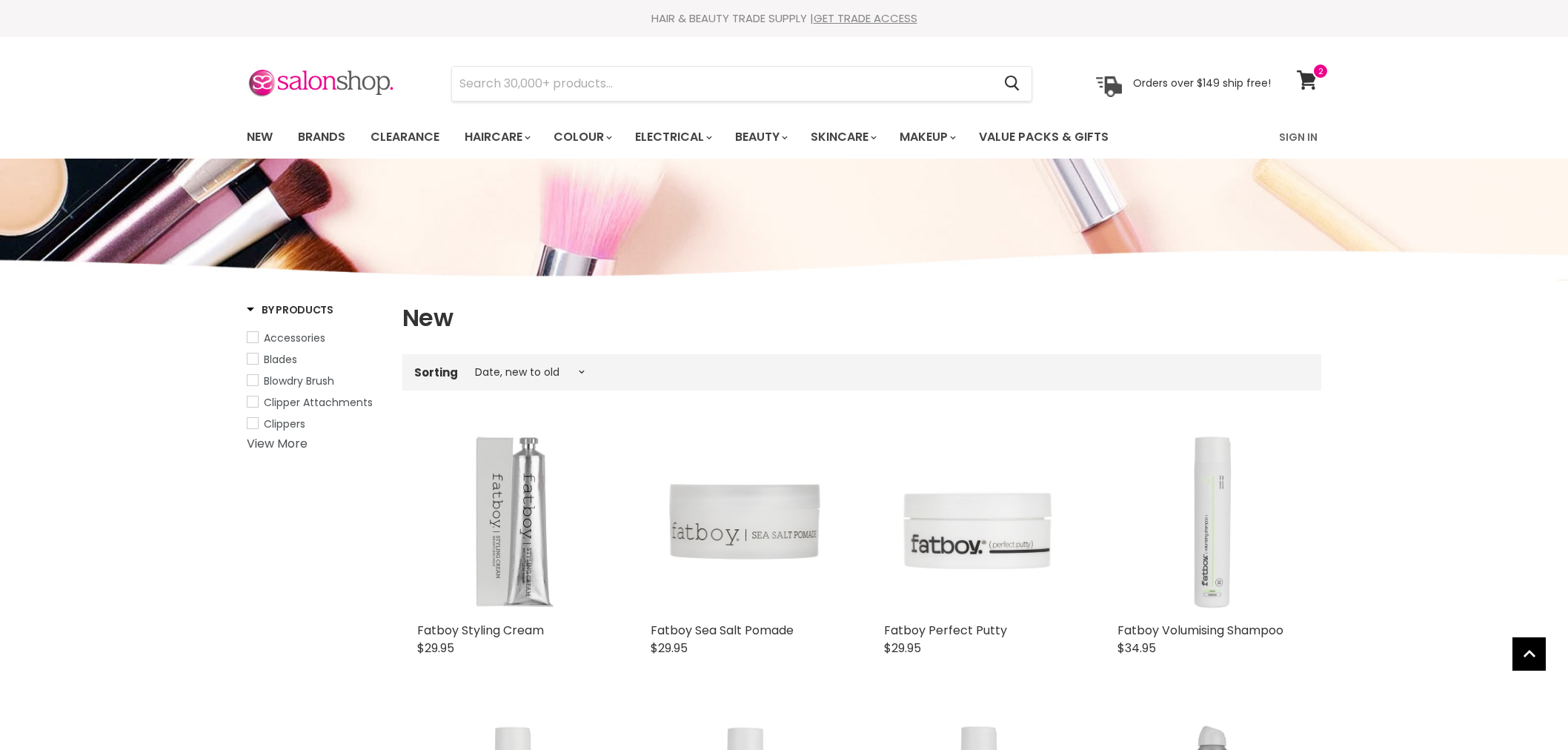
select select "created-descending"
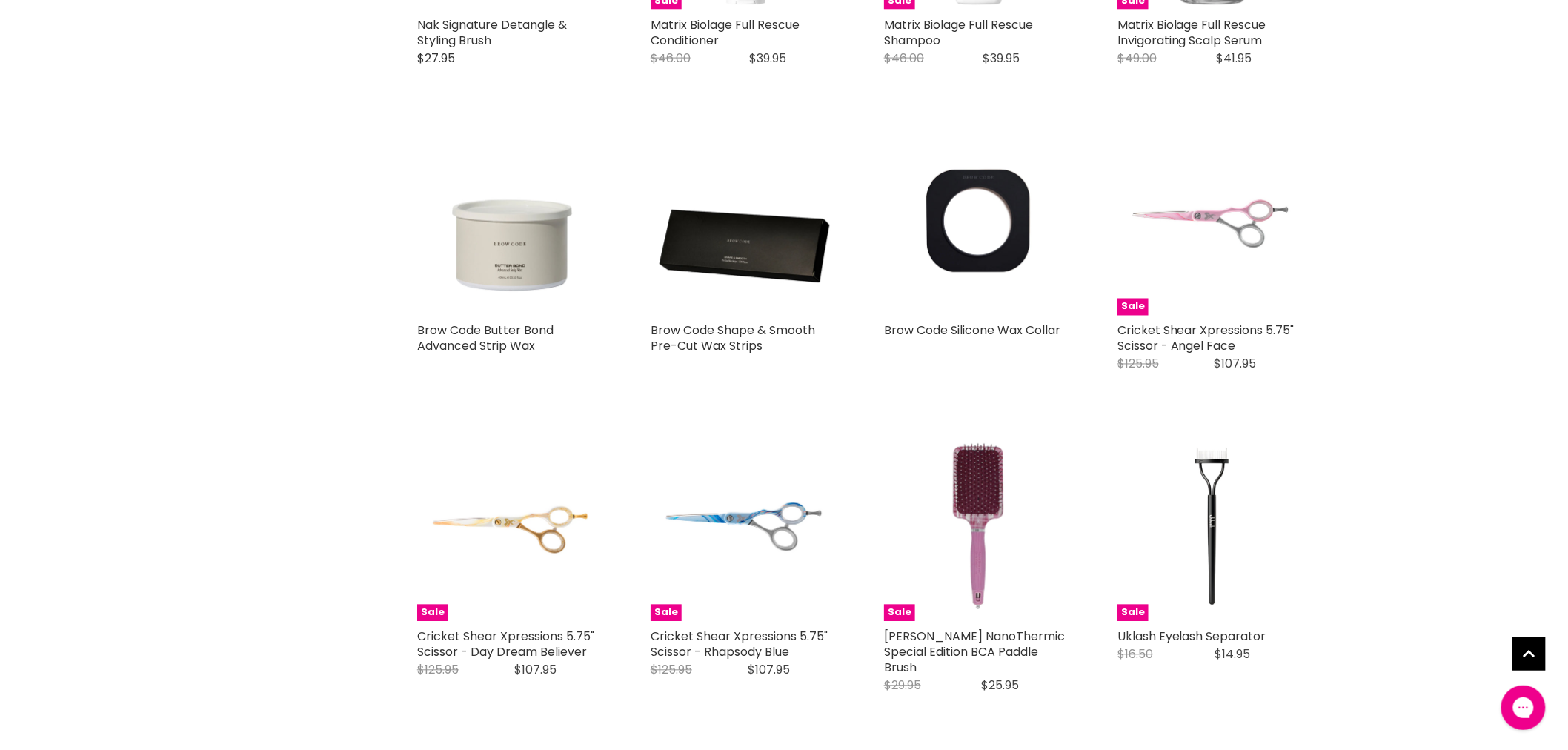
scroll to position [3114, 0]
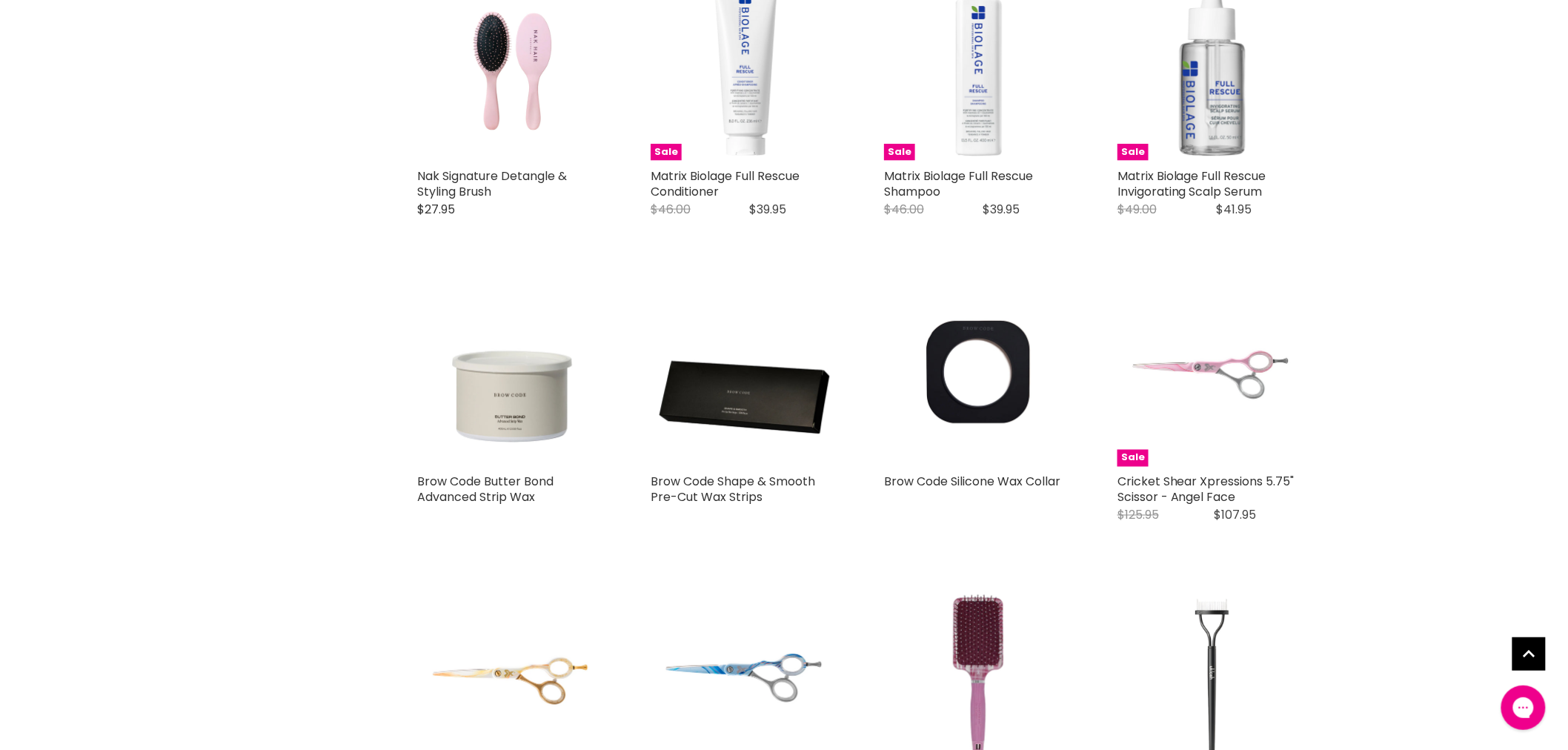
click at [1221, 595] on img "Main content" at bounding box center [1211, 678] width 141 height 189
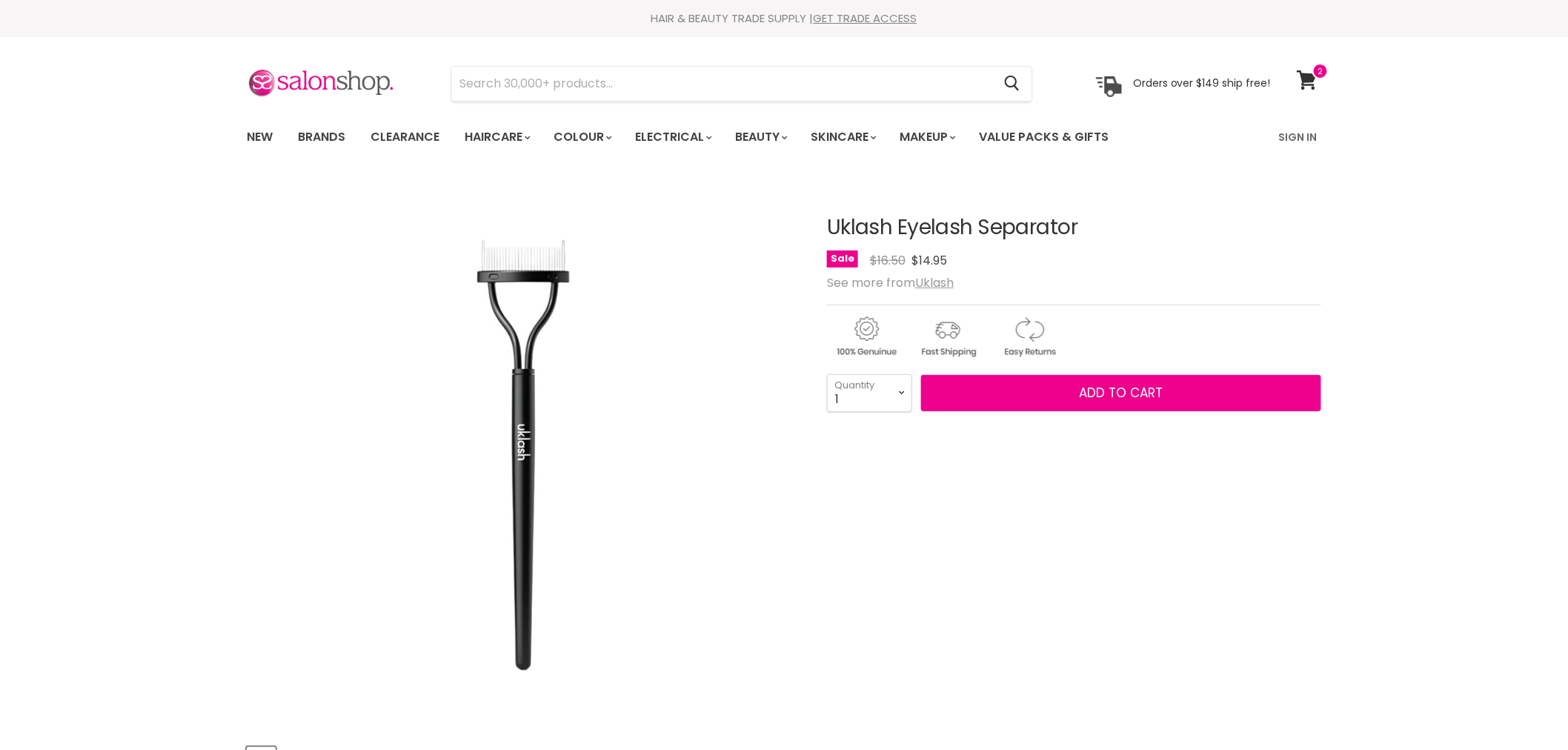
click at [523, 284] on div "Click or scroll to zoom Tap or pinch to zoom" at bounding box center [523, 455] width 554 height 554
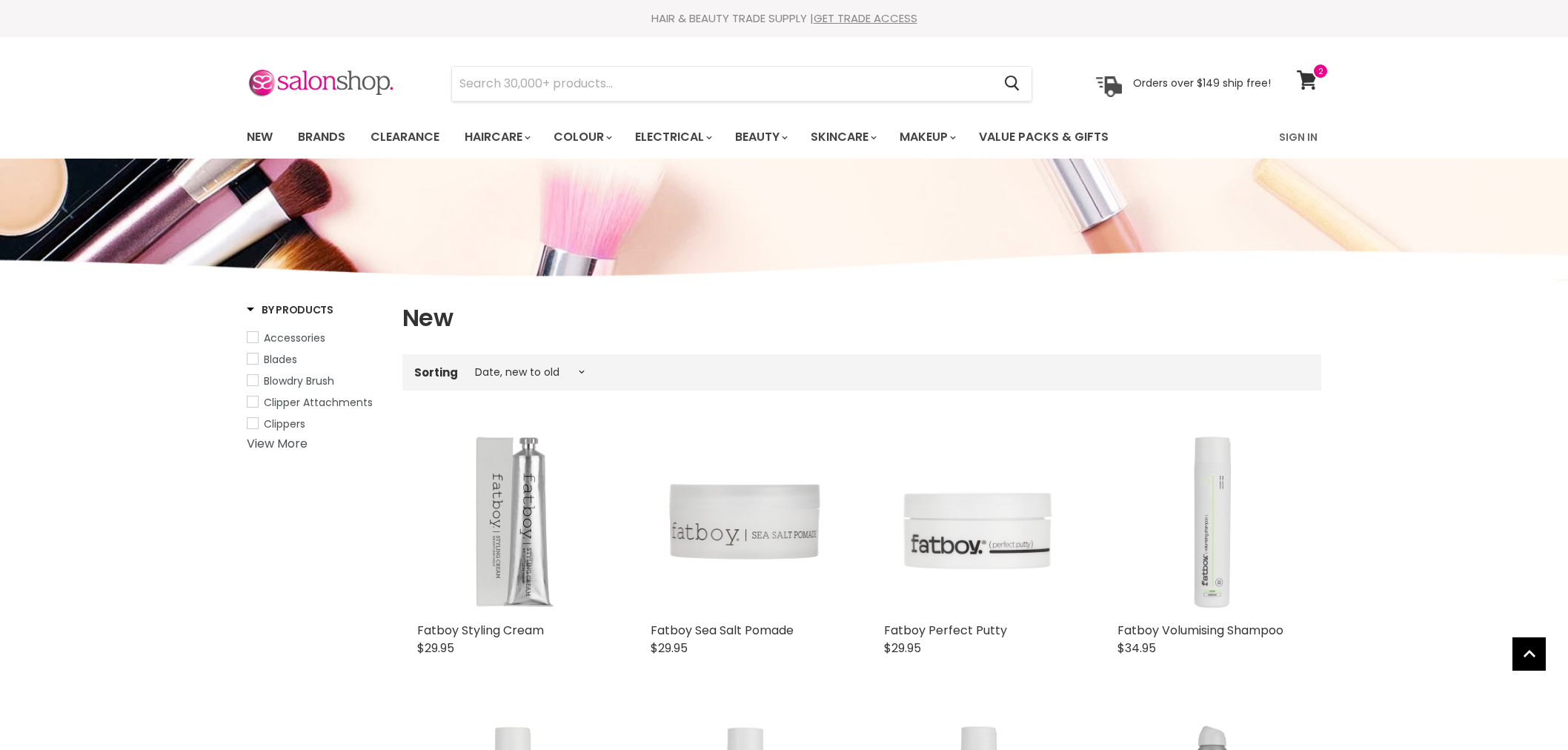
select select "created-descending"
